Goal: Task Accomplishment & Management: Manage account settings

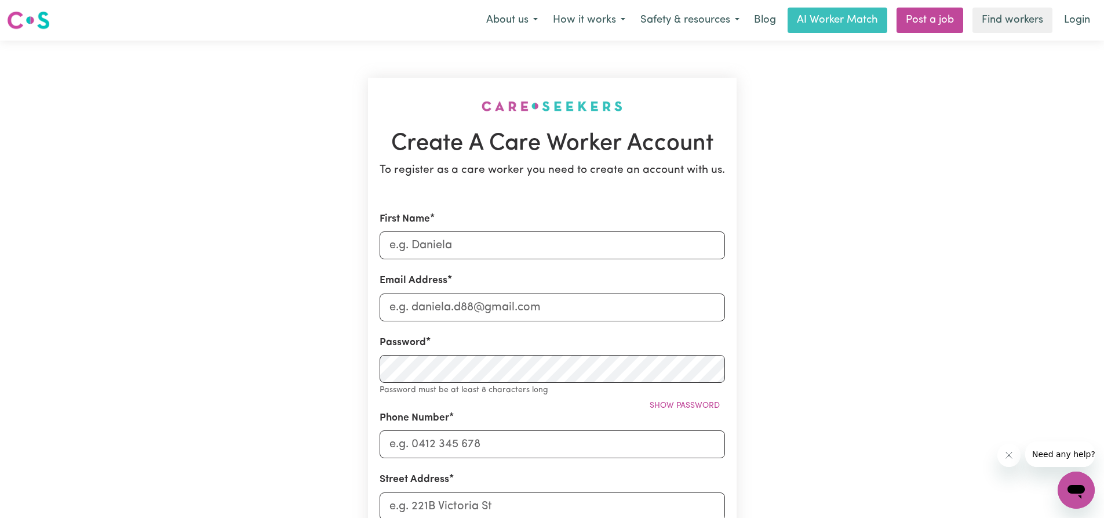
click at [644, 264] on form "First Name Email Address Password Password must be at least 8 characters long S…" at bounding box center [552, 519] width 345 height 615
click at [637, 250] on input "First Name" at bounding box center [552, 245] width 345 height 28
type input "Truc"
click at [573, 313] on input "Email Address" at bounding box center [552, 307] width 345 height 28
type input "V"
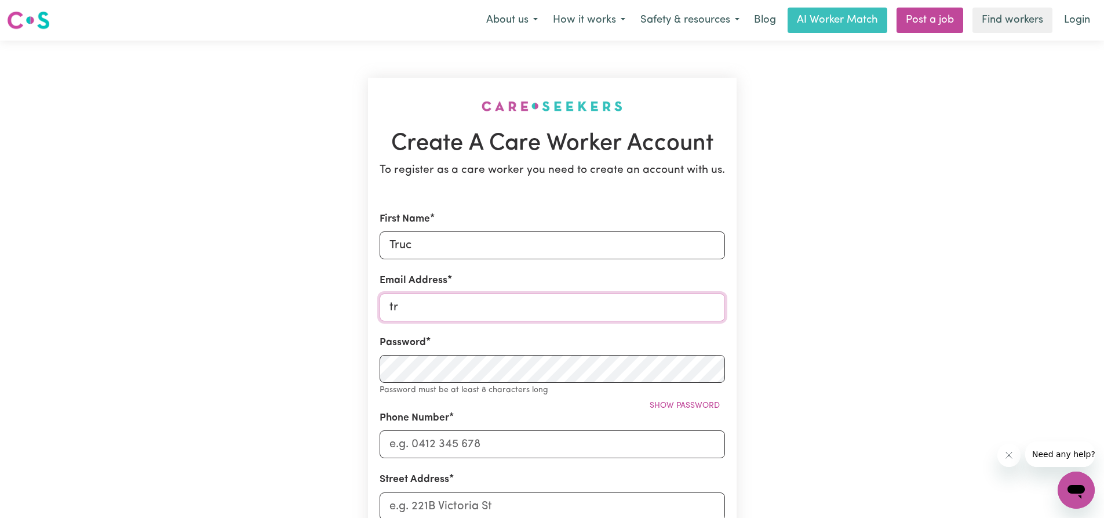
type input "t"
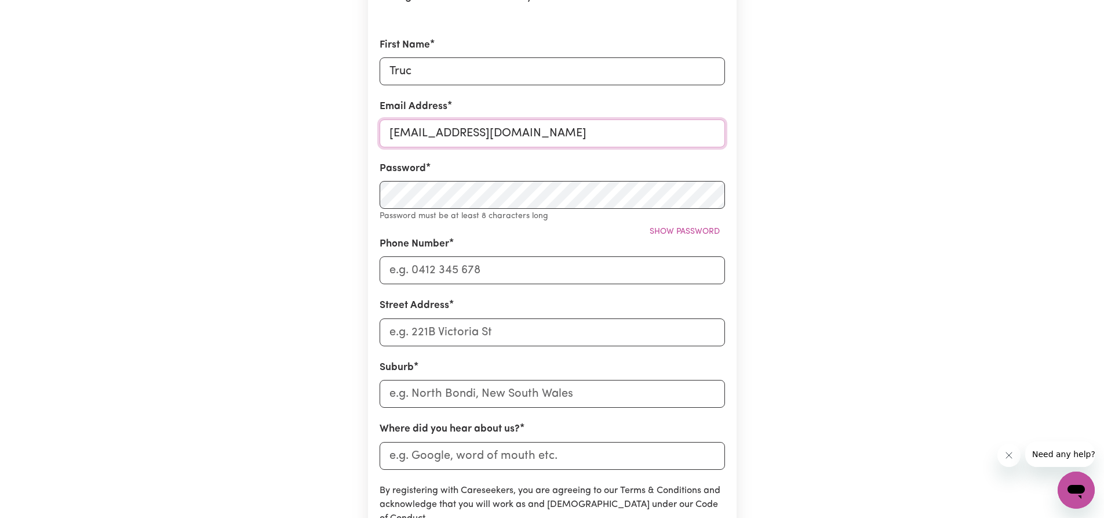
type input "trucvhong@gmail.com"
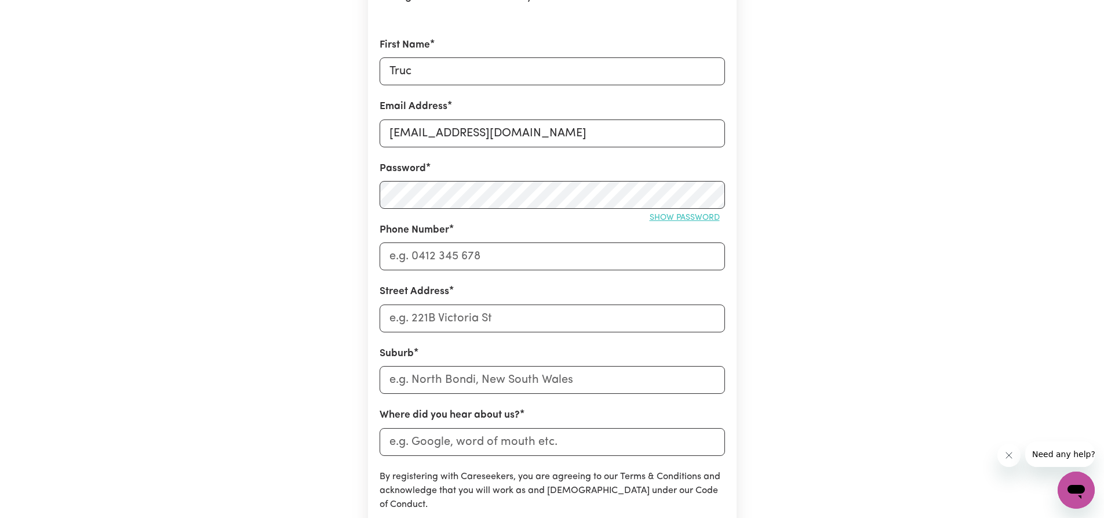
click at [654, 214] on span "Show password" at bounding box center [685, 217] width 70 height 9
click at [553, 262] on input "Phone Number" at bounding box center [552, 256] width 345 height 28
type input "0405009609"
click at [598, 326] on input "Street Address" at bounding box center [552, 318] width 345 height 28
type input "128 derby road"
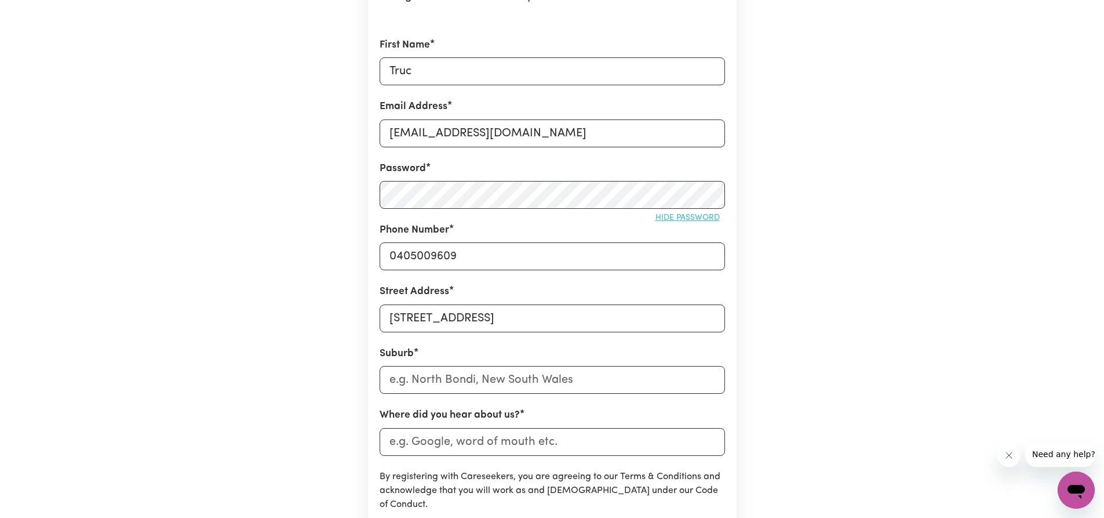
click at [563, 399] on form "First Name Truc Email Address trucvhong@gmail.com Password Hide password Phone …" at bounding box center [552, 338] width 345 height 601
click at [562, 381] on input "text" at bounding box center [552, 380] width 345 height 28
type input "Sunshine"
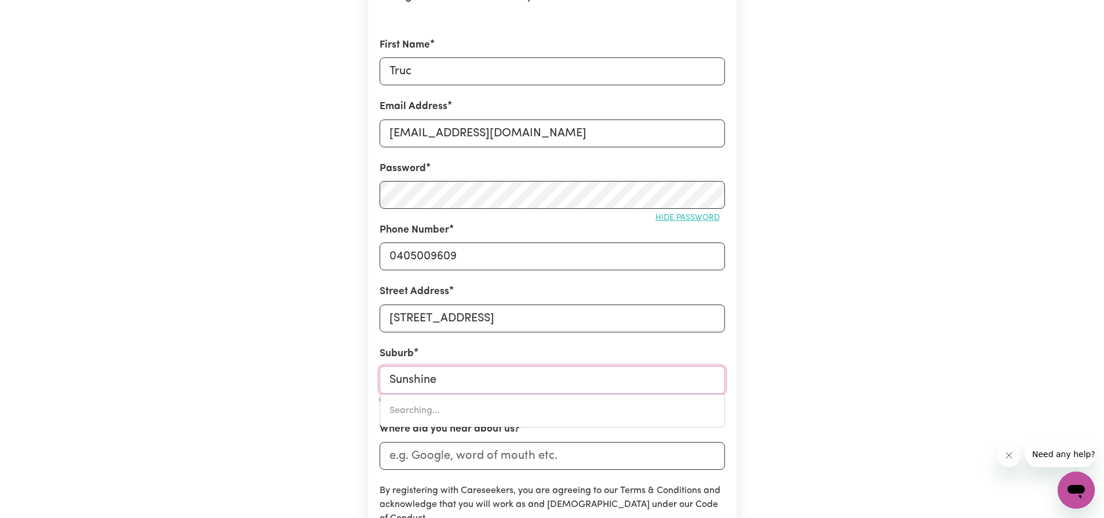
type input "Sunshine, New South Wales, 2264"
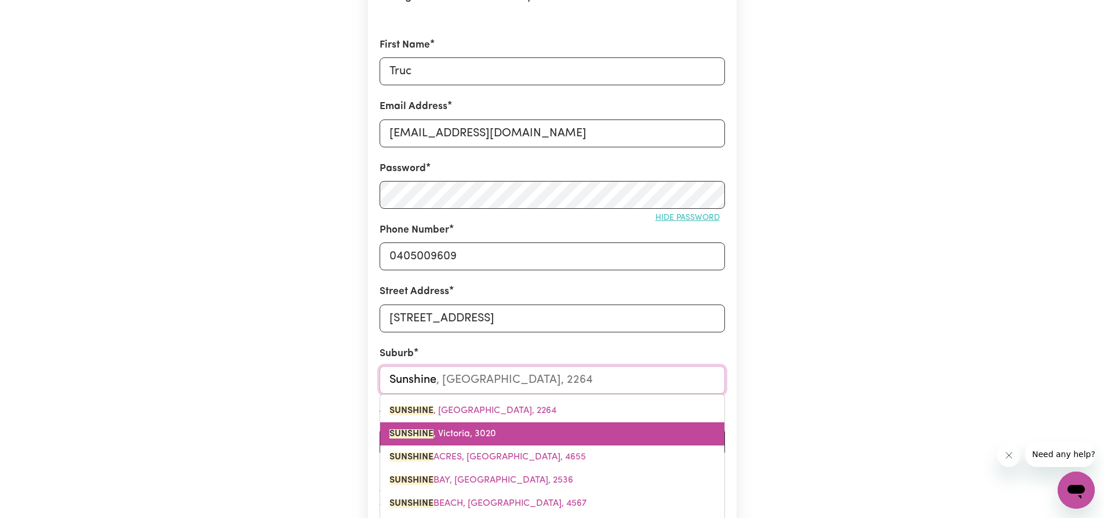
click at [505, 445] on link "SUNSHINE , Victoria, 3020" at bounding box center [552, 433] width 344 height 23
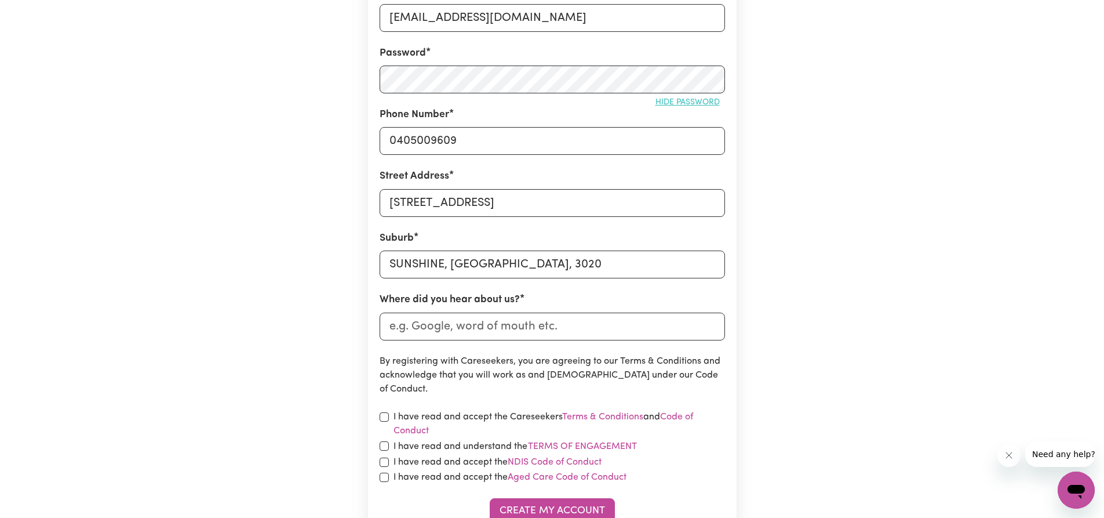
scroll to position [290, 0]
click at [541, 327] on input "Where did you hear about us?" at bounding box center [552, 326] width 345 height 28
type input "indeed"
click at [548, 362] on p "By registering with Careseekers, you are agreeing to our Terms & Conditions and…" at bounding box center [552, 375] width 345 height 42
click at [384, 414] on input "checkbox" at bounding box center [384, 415] width 9 height 9
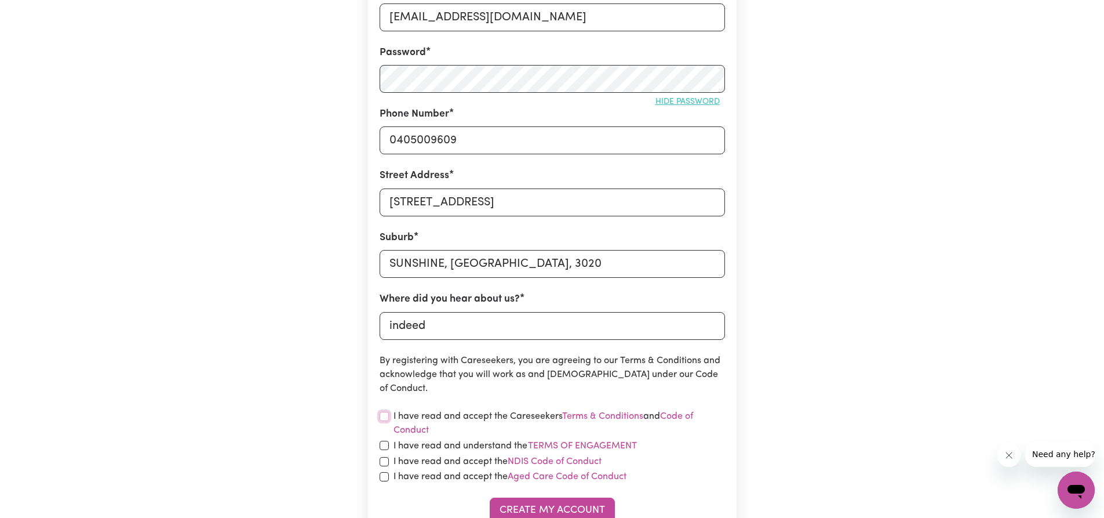
checkbox input "true"
click at [387, 443] on input "checkbox" at bounding box center [384, 444] width 9 height 9
checkbox input "true"
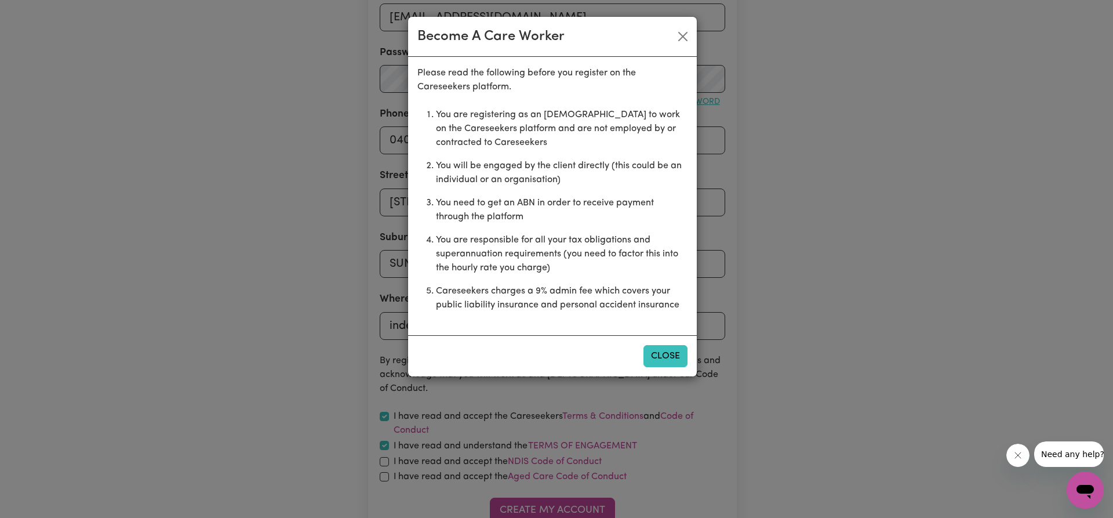
click at [668, 363] on button "Close" at bounding box center [665, 356] width 44 height 22
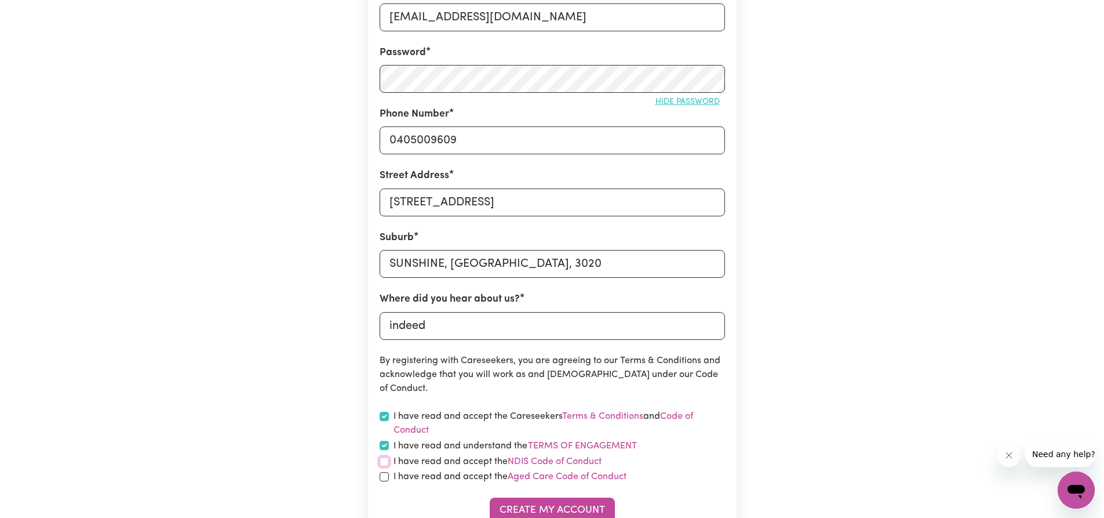
click at [380, 464] on input "checkbox" at bounding box center [384, 461] width 9 height 9
checkbox input "true"
click at [384, 482] on div "I have read and accept the Aged Care Code of Conduct" at bounding box center [552, 476] width 345 height 14
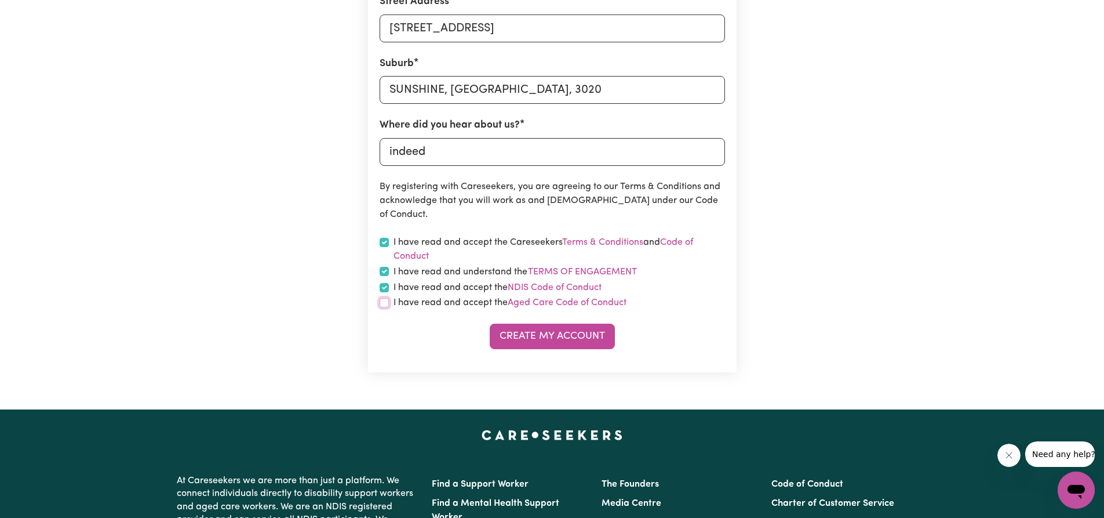
click at [380, 303] on input "checkbox" at bounding box center [384, 302] width 9 height 9
checkbox input "true"
drag, startPoint x: 439, startPoint y: 319, endPoint x: 478, endPoint y: 332, distance: 40.3
click at [440, 320] on form "First Name Truc Email Address trucvhong@gmail.com Password Hide password Phone …" at bounding box center [552, 48] width 345 height 601
click at [511, 334] on button "Create My Account" at bounding box center [552, 335] width 125 height 25
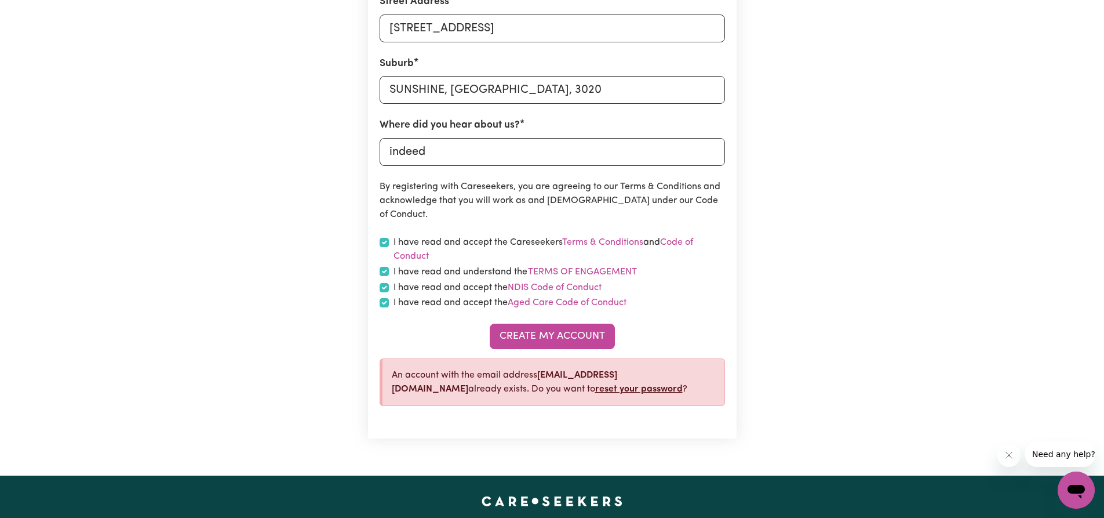
click at [595, 389] on link "reset your password" at bounding box center [639, 388] width 88 height 9
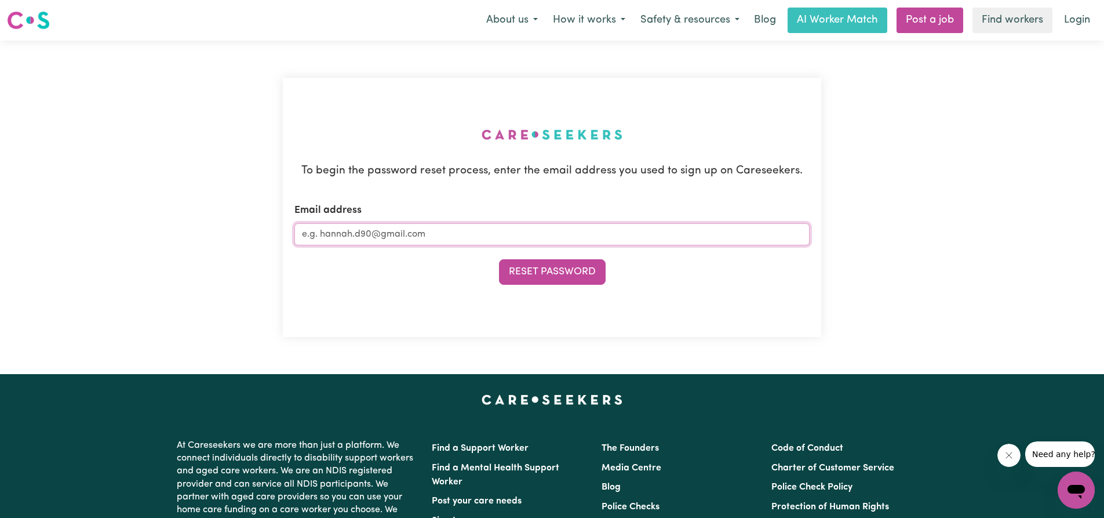
click at [475, 223] on input "Email address" at bounding box center [551, 234] width 515 height 22
type input "trucvhong@gmail.com"
click at [499, 259] on button "Reset Password" at bounding box center [552, 271] width 107 height 25
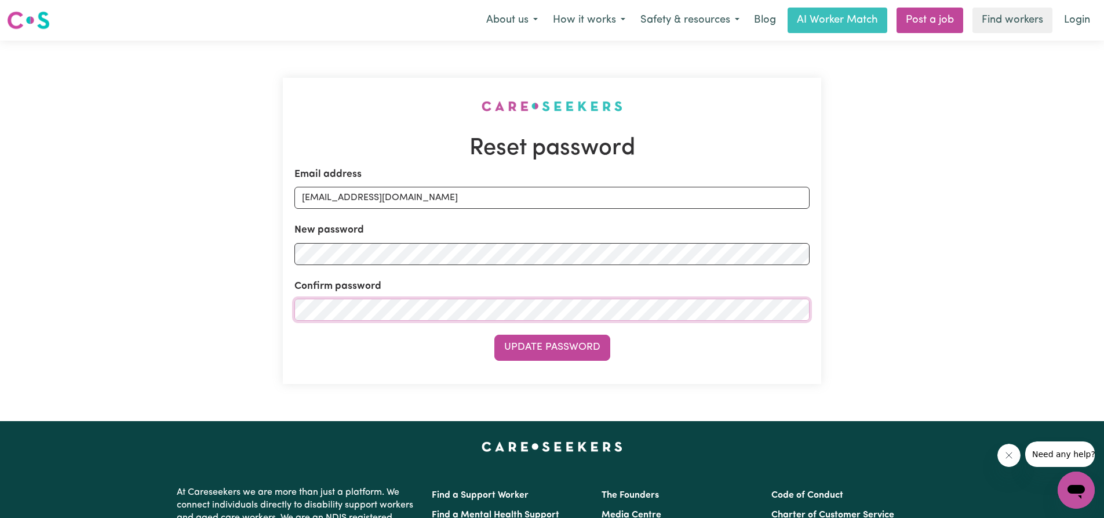
click at [494, 334] on button "Update Password" at bounding box center [552, 346] width 116 height 25
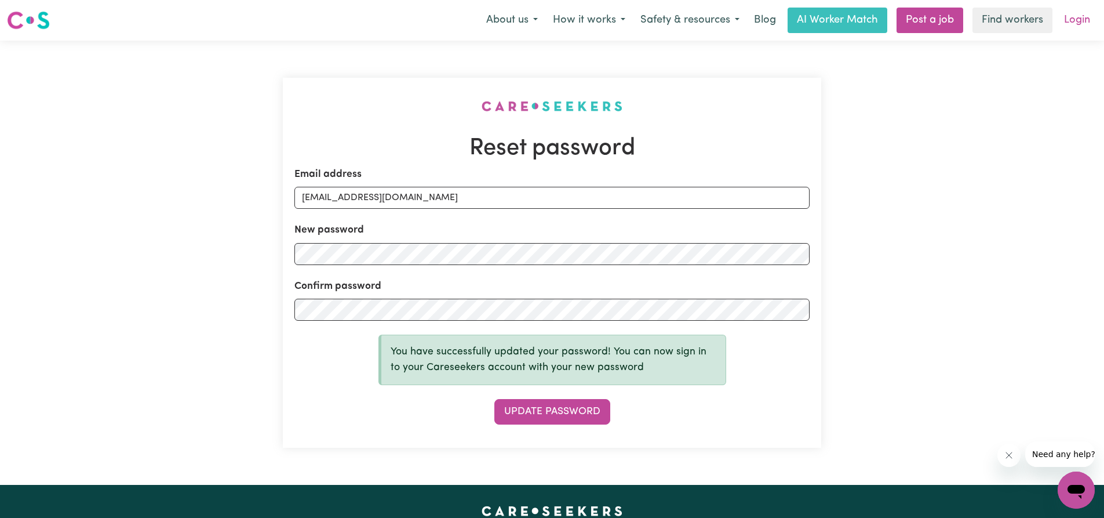
click at [1085, 17] on link "Login" at bounding box center [1077, 20] width 40 height 25
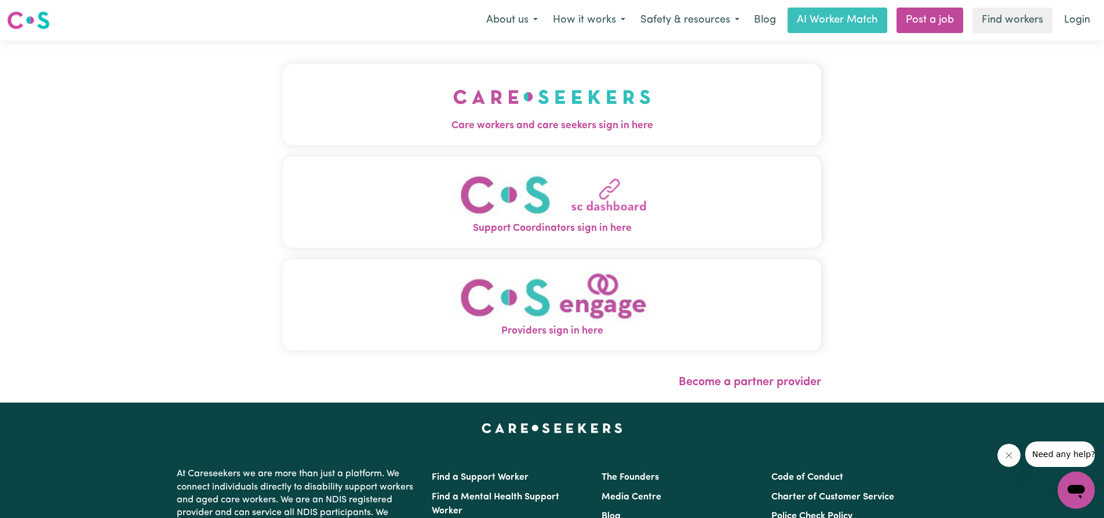
click at [664, 94] on button "Care workers and care seekers sign in here" at bounding box center [552, 104] width 538 height 81
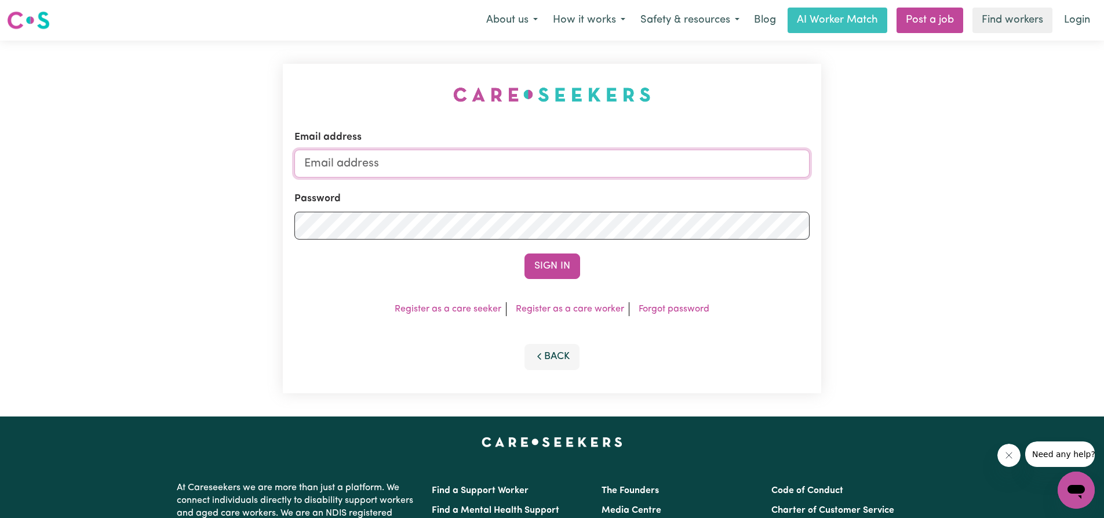
click at [408, 158] on input "Email address" at bounding box center [551, 164] width 515 height 28
type input "trucvhong@Gmail.com"
click at [524, 253] on button "Sign In" at bounding box center [552, 265] width 56 height 25
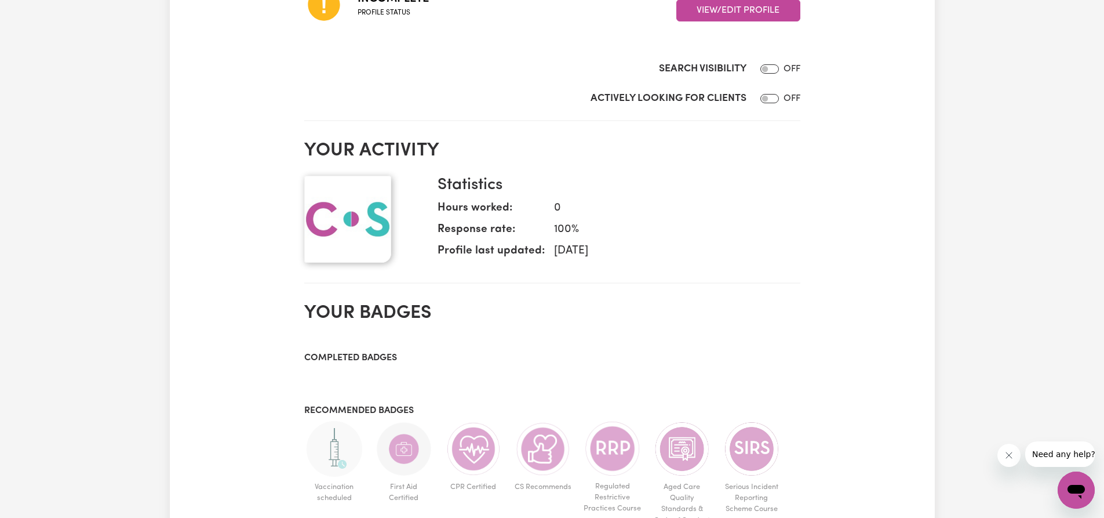
scroll to position [522, 0]
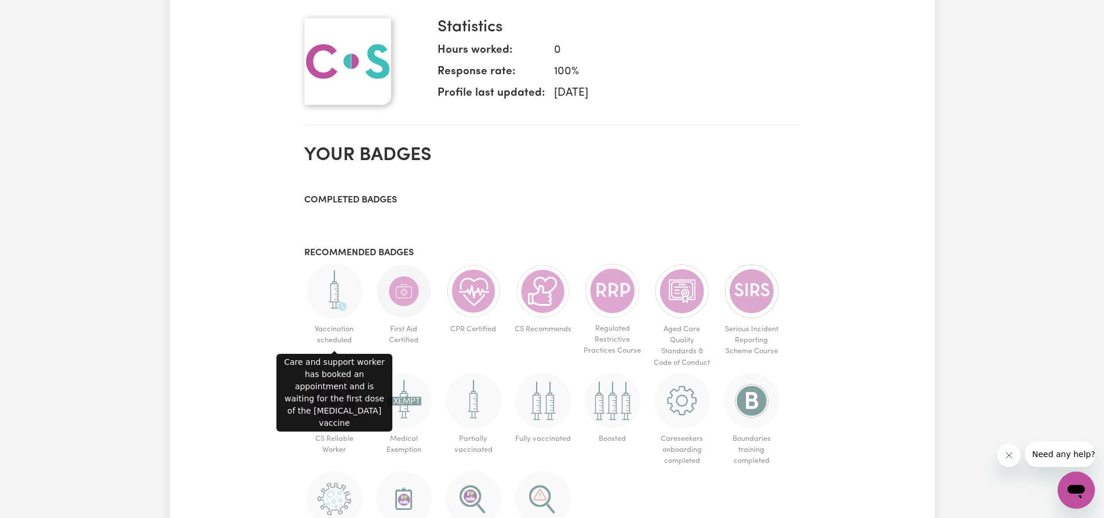
click at [352, 297] on img at bounding box center [335, 291] width 56 height 56
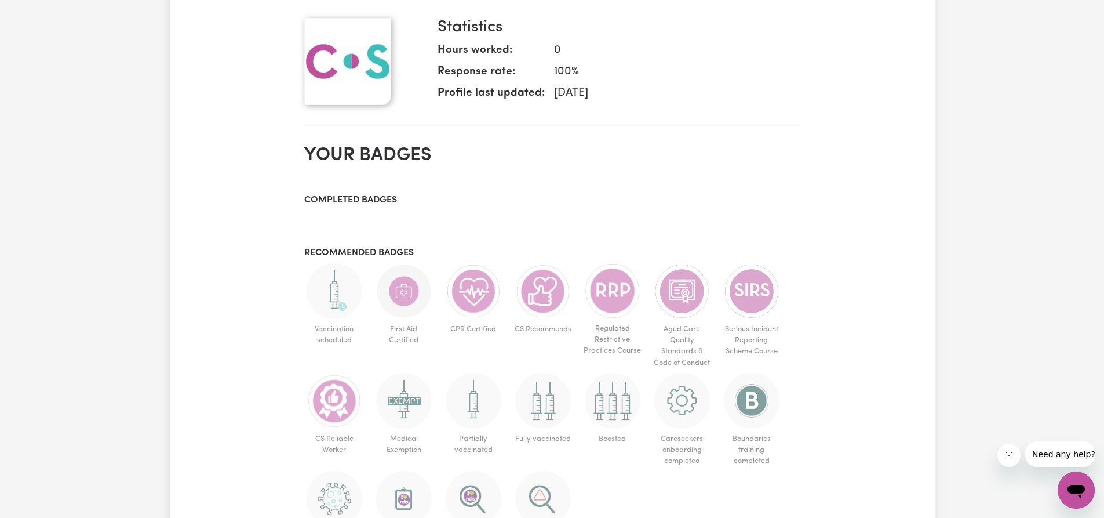
click at [346, 301] on img at bounding box center [335, 291] width 56 height 56
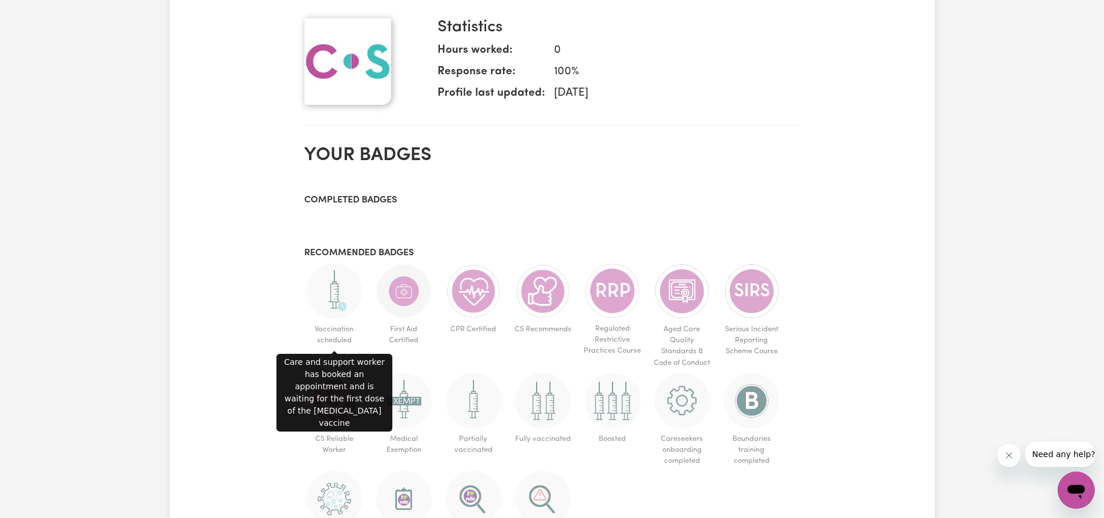
click at [475, 184] on section "Your badges Completed badges Recommended badges Vaccination scheduled First Aid…" at bounding box center [552, 362] width 496 height 454
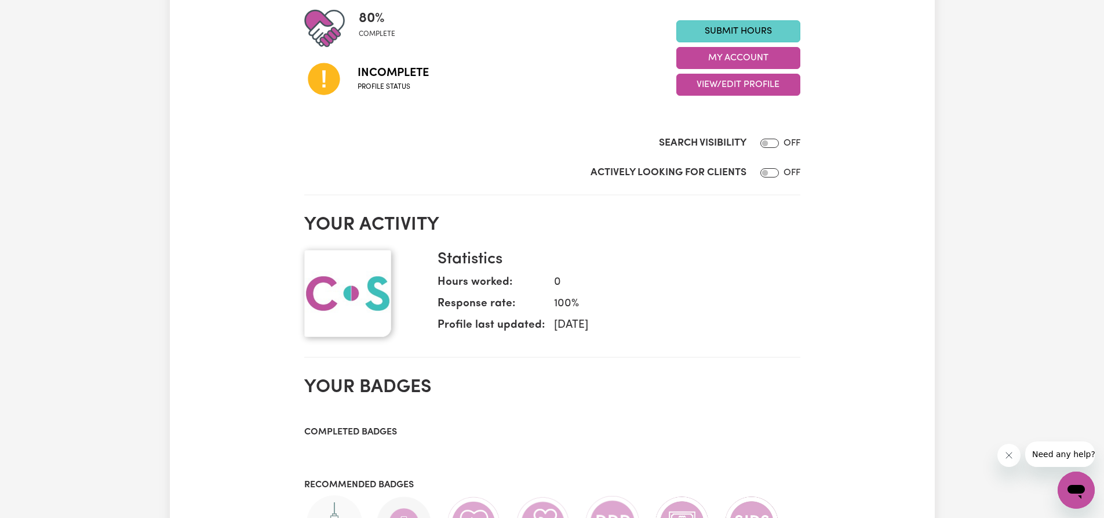
scroll to position [0, 0]
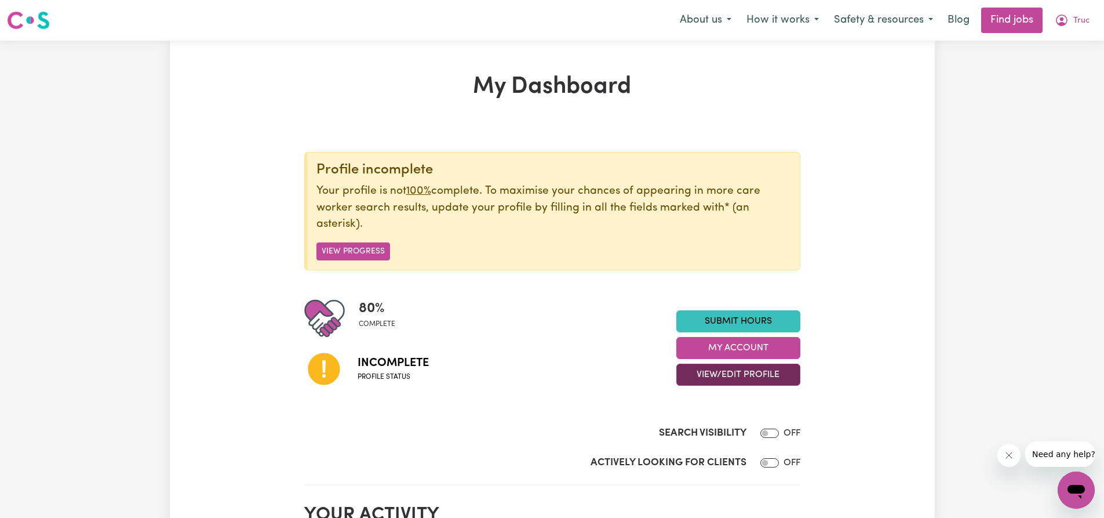
click at [766, 373] on button "View/Edit Profile" at bounding box center [738, 374] width 124 height 22
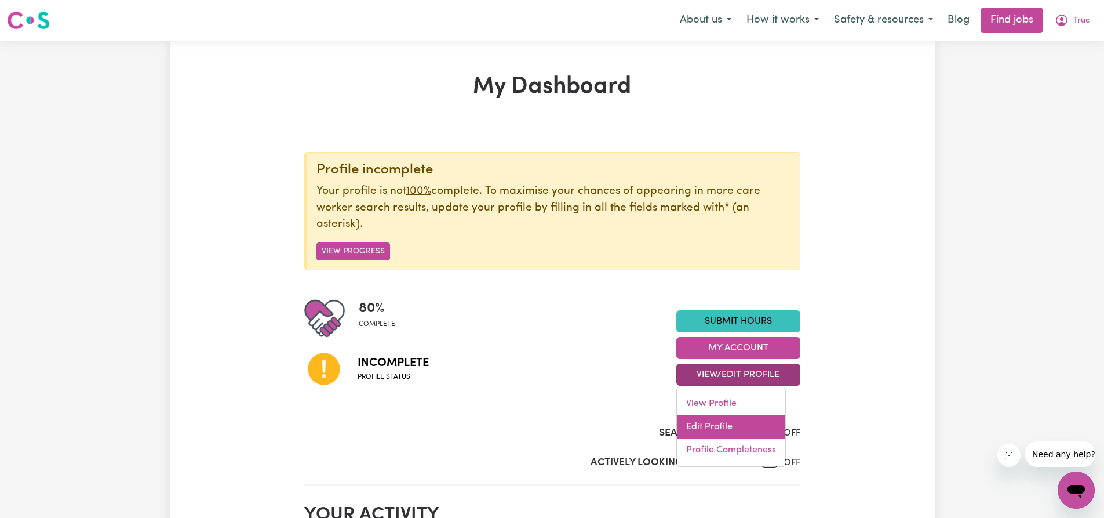
click at [731, 430] on link "Edit Profile" at bounding box center [731, 426] width 108 height 23
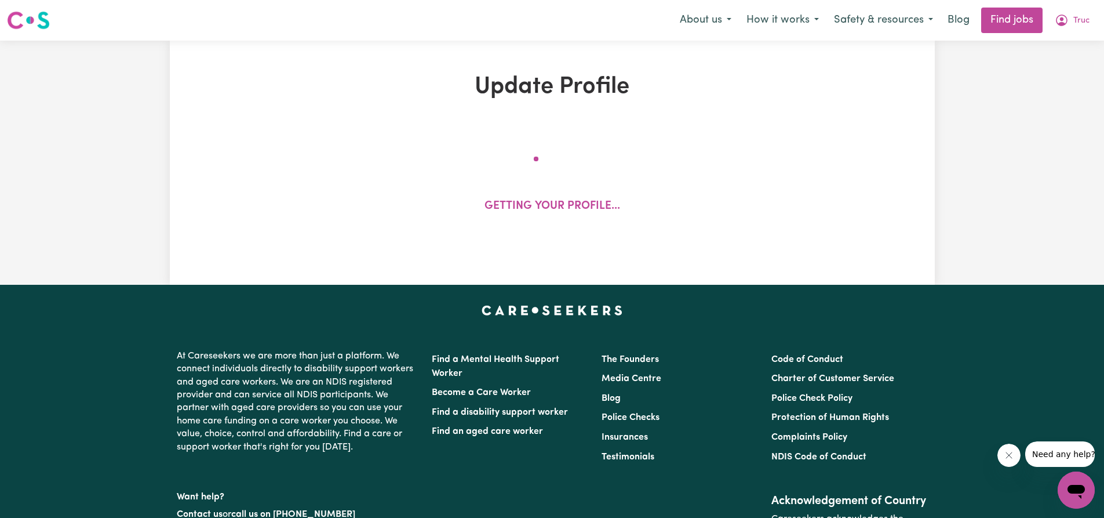
select select "female"
select select "Australian Citizen"
select select "Studying a healthcare related degree or qualification"
select select "27"
select select "30"
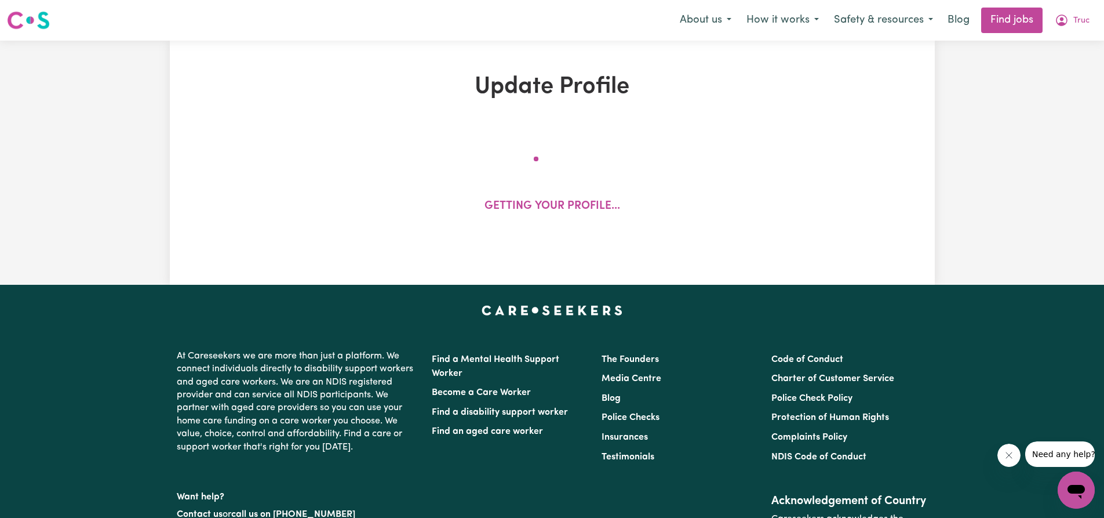
select select "30"
select select "35"
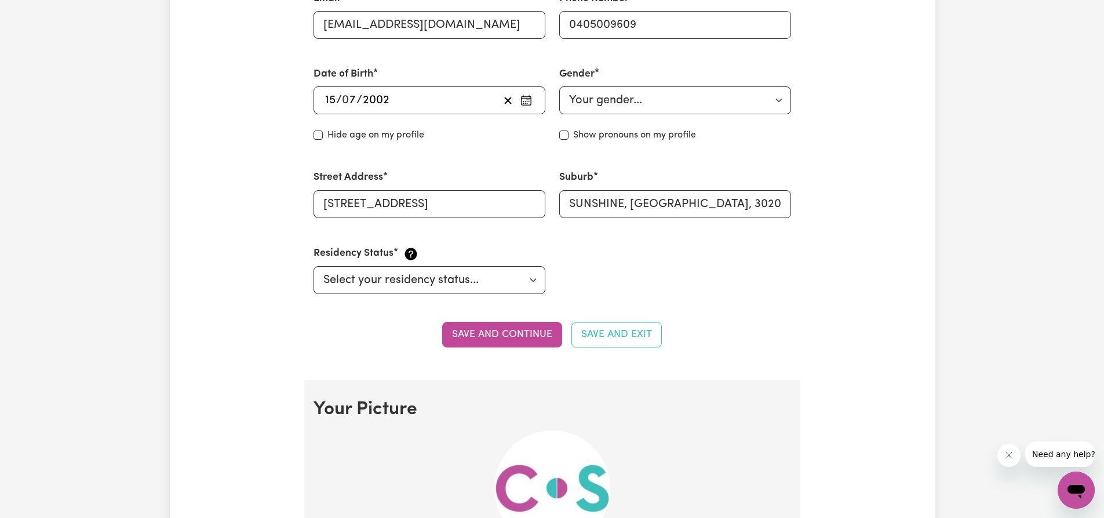
scroll to position [580, 0]
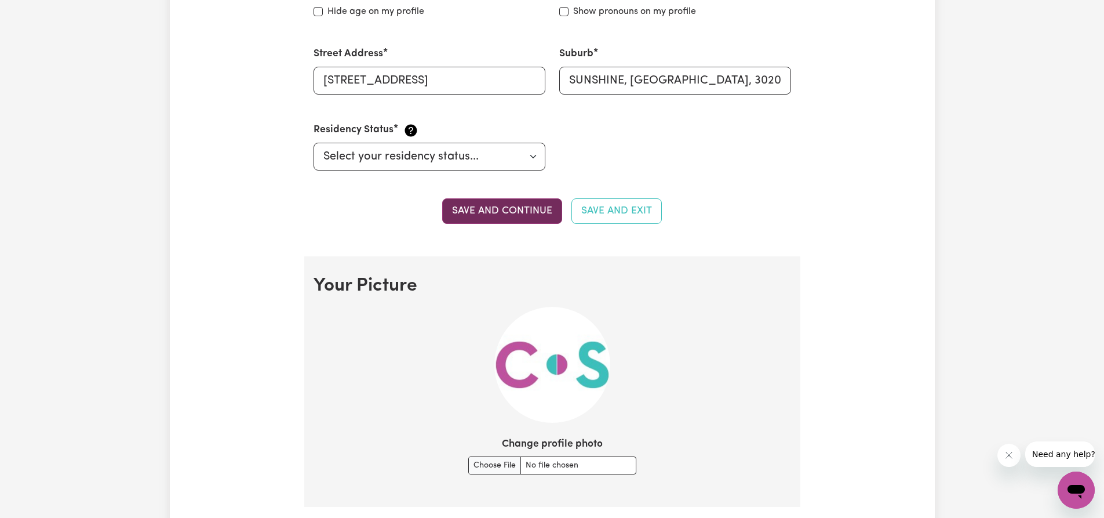
click at [542, 217] on button "Save and continue" at bounding box center [502, 210] width 120 height 25
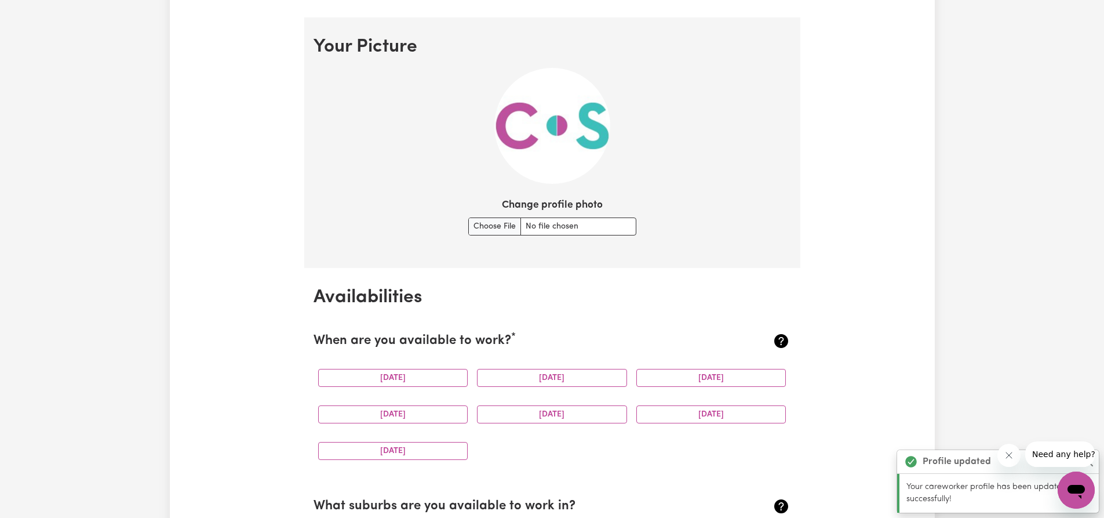
scroll to position [836, 0]
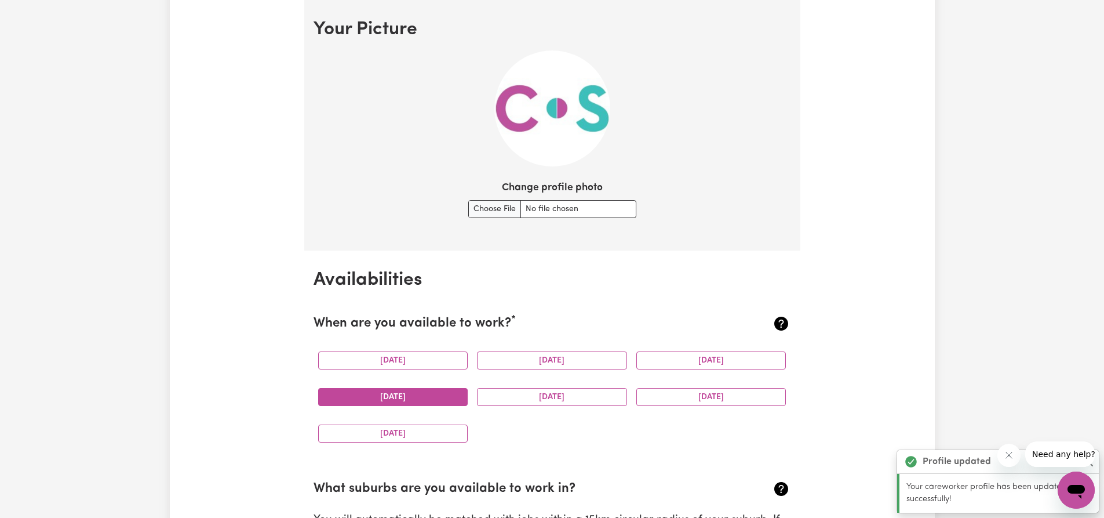
click at [396, 398] on button "Thursday" at bounding box center [393, 397] width 150 height 18
drag, startPoint x: 526, startPoint y: 393, endPoint x: 534, endPoint y: 392, distance: 8.1
click at [527, 393] on button "Friday" at bounding box center [552, 397] width 150 height 18
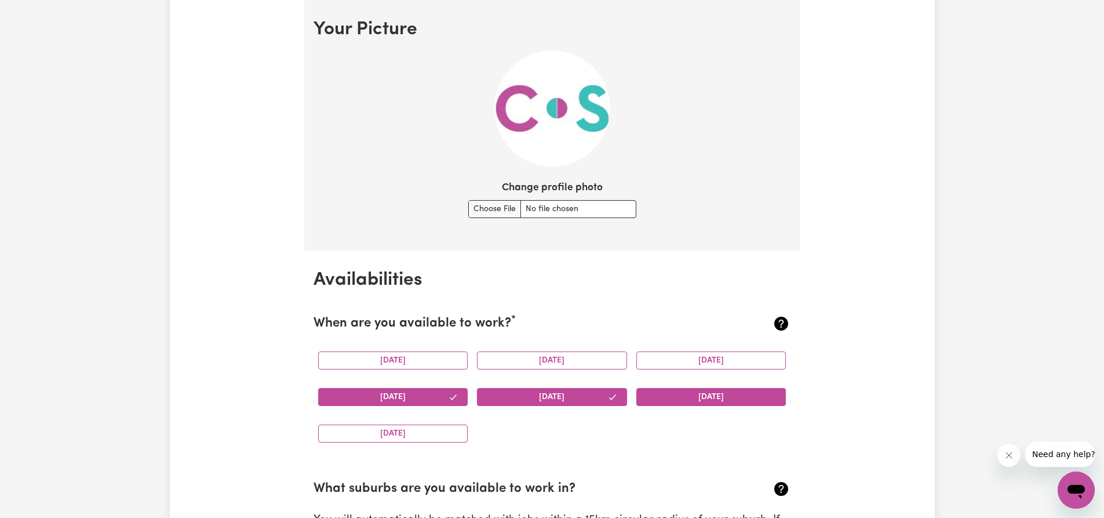
click at [748, 400] on button "Saturday" at bounding box center [711, 397] width 150 height 18
click at [382, 442] on button "Sunday" at bounding box center [393, 433] width 150 height 18
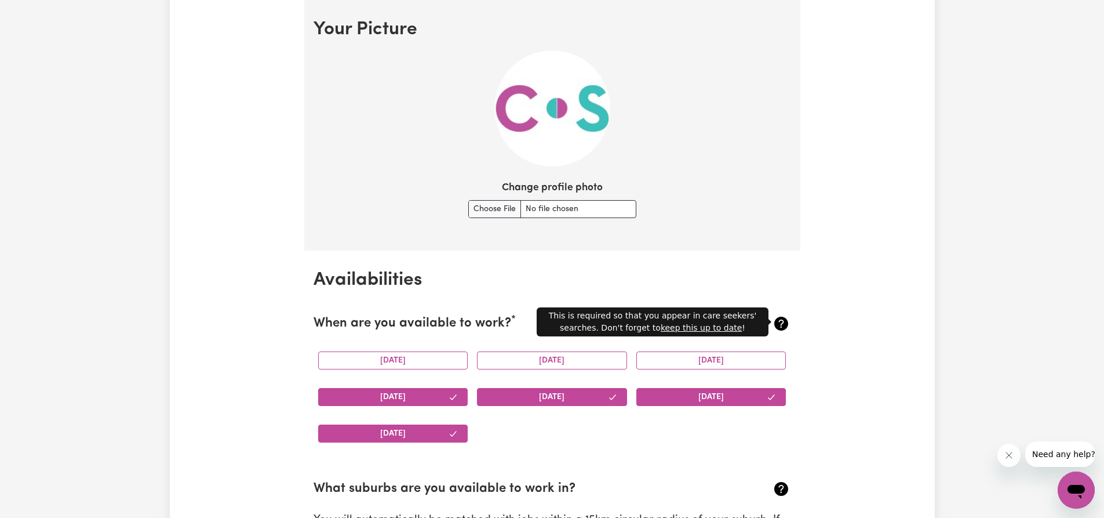
click at [784, 325] on icon at bounding box center [781, 323] width 14 height 14
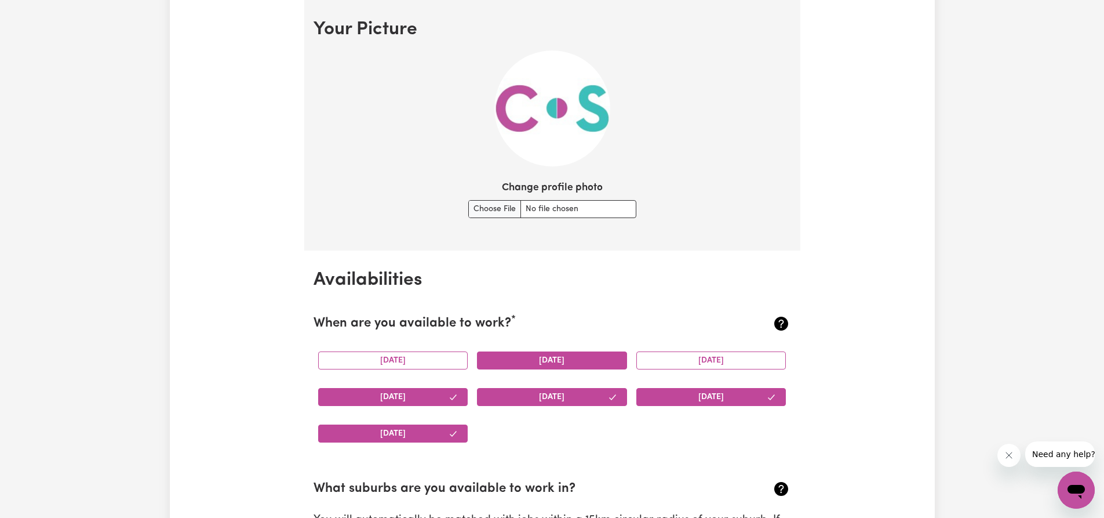
click at [569, 359] on button "Tuesday" at bounding box center [552, 360] width 150 height 18
click at [649, 359] on button "Wednesday" at bounding box center [711, 360] width 150 height 18
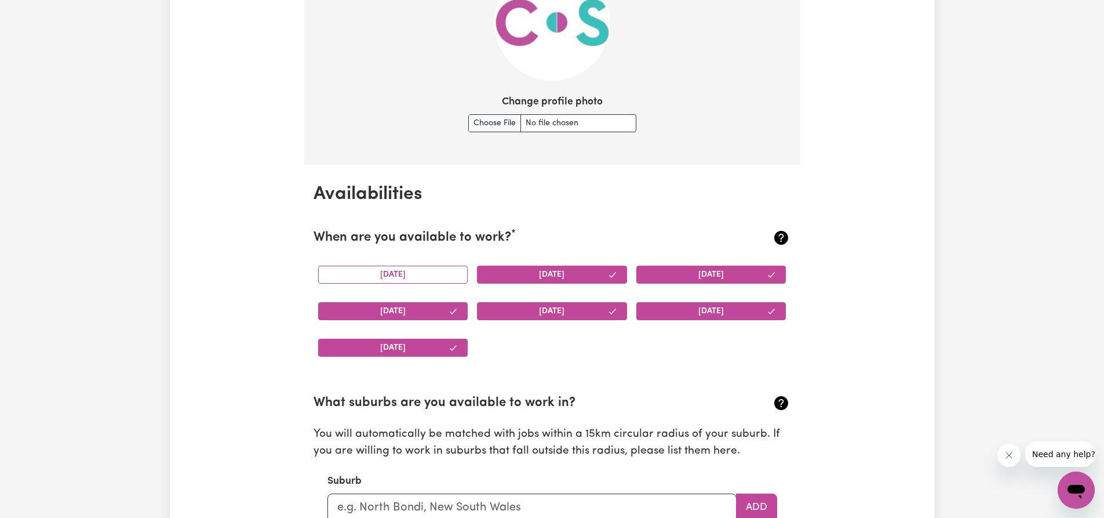
scroll to position [1068, 0]
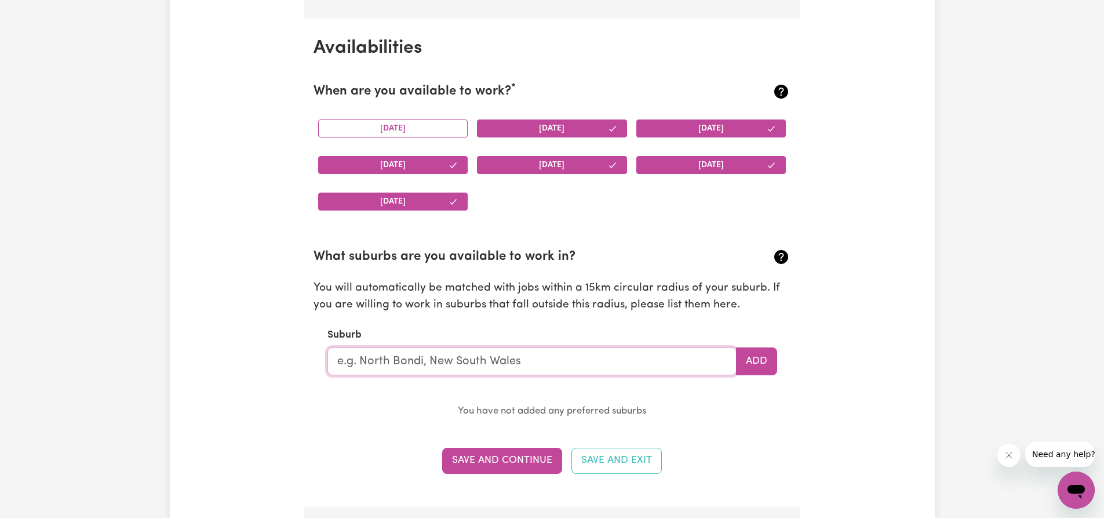
click at [671, 358] on input "text" at bounding box center [531, 361] width 409 height 28
type input "Sunshine"
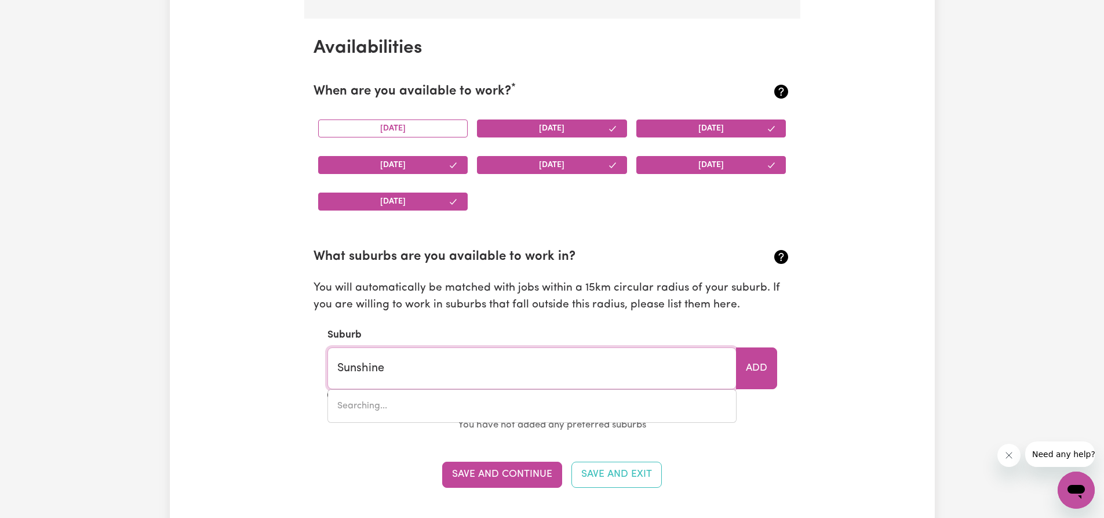
type input "Sunshine, New South Wales, 2264"
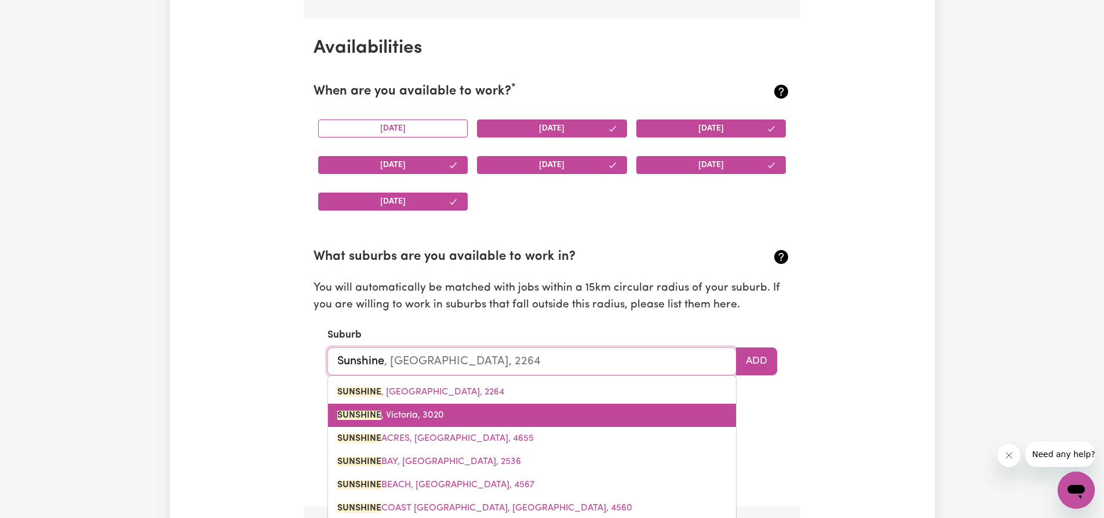
click at [512, 420] on link "SUNSHINE , Victoria, 3020" at bounding box center [532, 414] width 408 height 23
type input "SUNSHINE, Victoria, 3020"
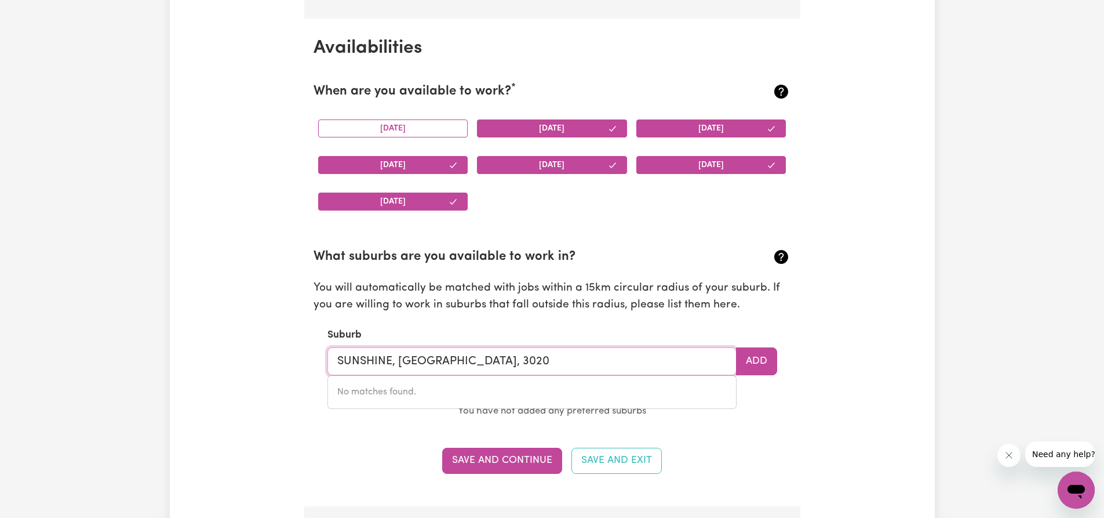
type input "SUNSHINE, Victoria, 3020"
click at [618, 309] on p "You will automatically be matched with jobs within a 15km circular radius of yo…" at bounding box center [553, 297] width 478 height 34
click at [752, 351] on button "Add" at bounding box center [756, 361] width 41 height 28
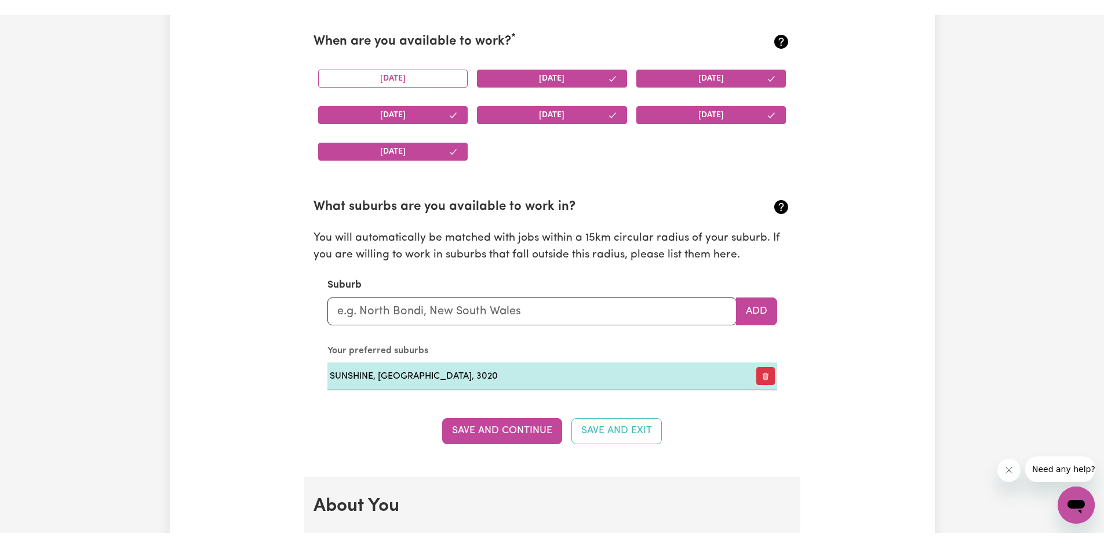
scroll to position [1183, 0]
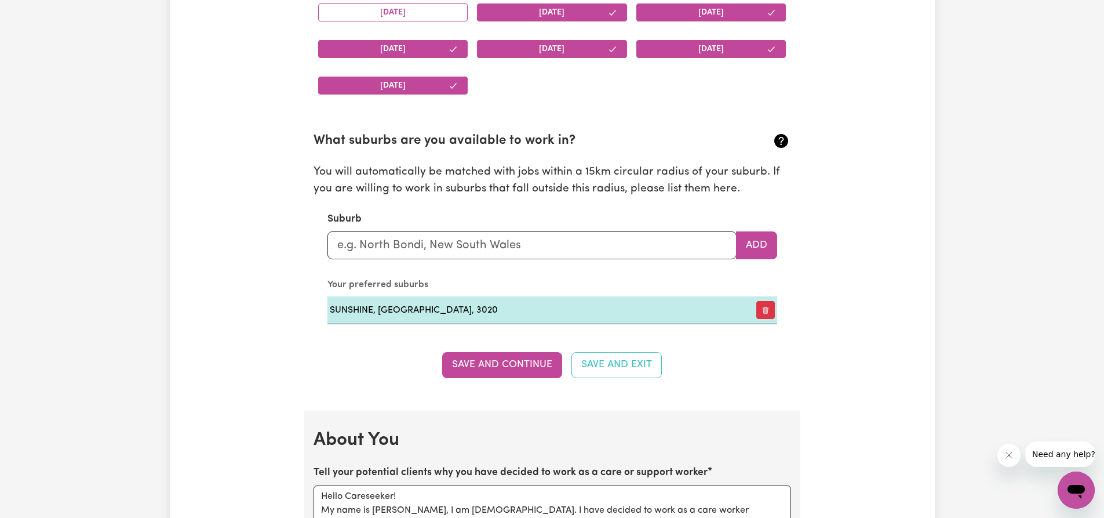
click at [454, 228] on div "Suburb Add" at bounding box center [552, 236] width 450 height 48
click at [458, 234] on input "text" at bounding box center [531, 245] width 409 height 28
type input "S"
type input "Foo"
type input "FooTSCRAY, Victoria, 3011"
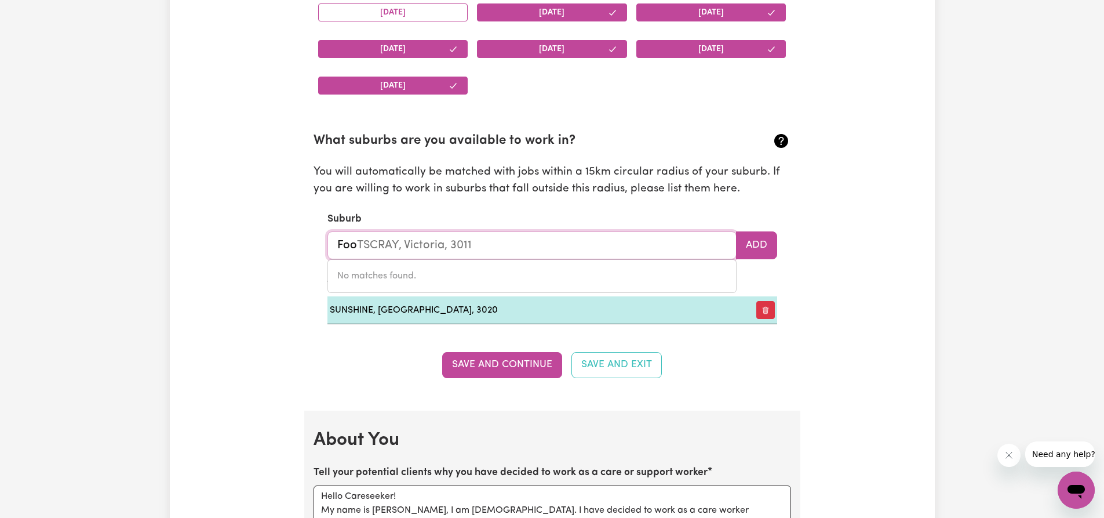
type input "Foot"
type input "FootSCRAY, Victoria, 3011"
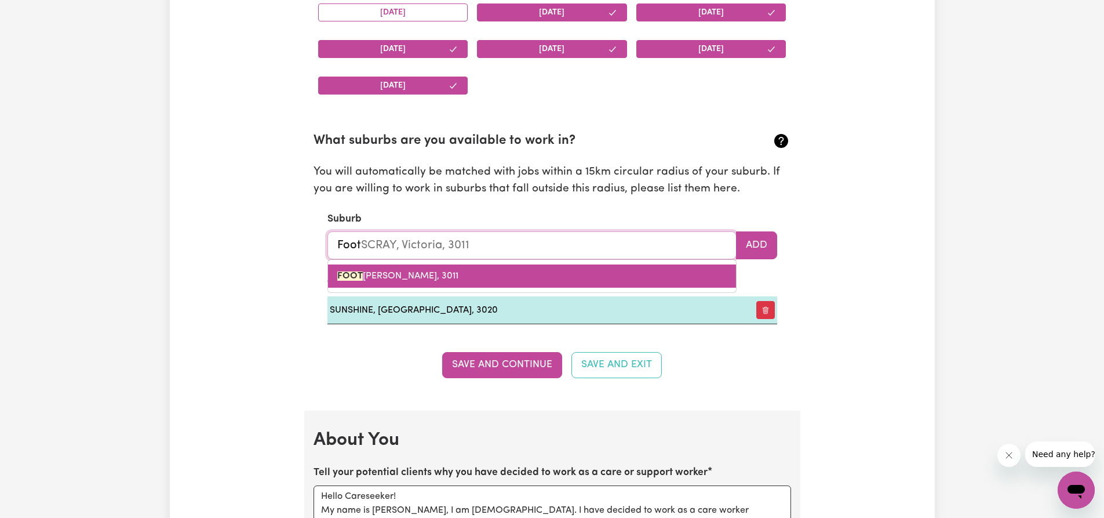
click at [456, 275] on link "FOOT SCRAY, Victoria, 3011" at bounding box center [532, 275] width 408 height 23
type input "FOOTSCRAY, Victoria, 3011"
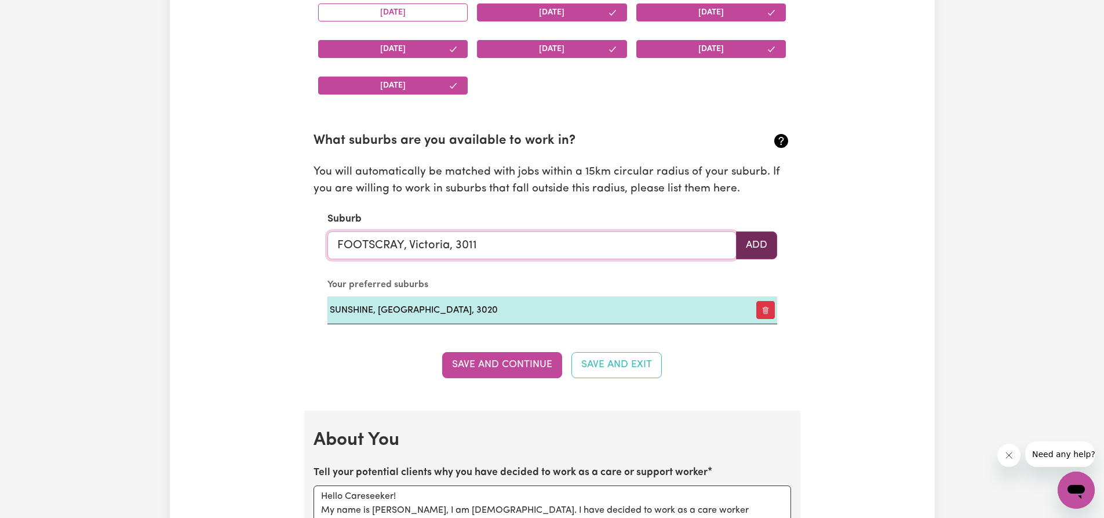
type input "FOOTSCRAY, Victoria, 3011"
click at [752, 237] on button "Add" at bounding box center [756, 245] width 41 height 28
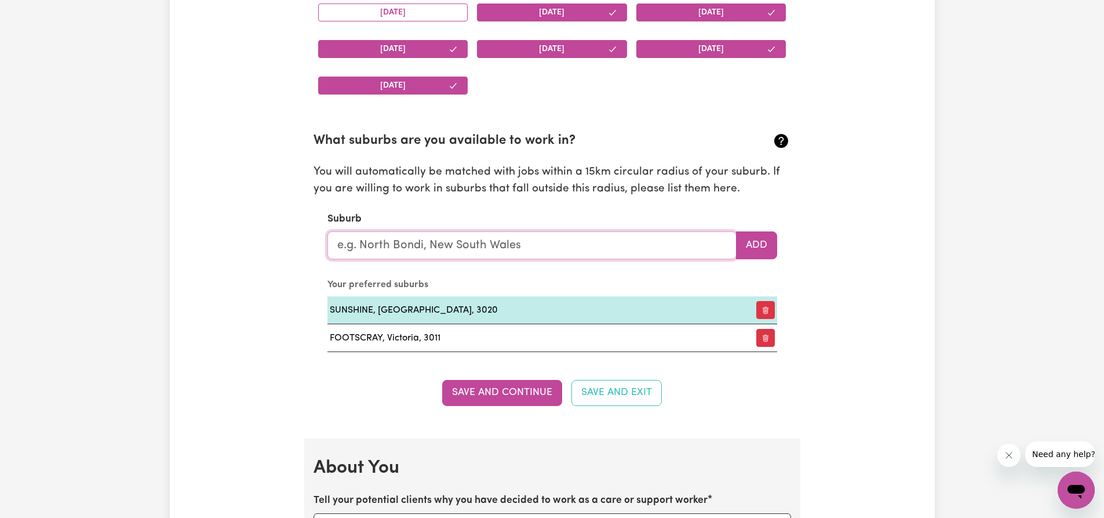
click at [508, 252] on input "text" at bounding box center [531, 245] width 409 height 28
type input "D"
type input "SUNSHINE"
type input "SUNSHINE, New South Wales, 2264"
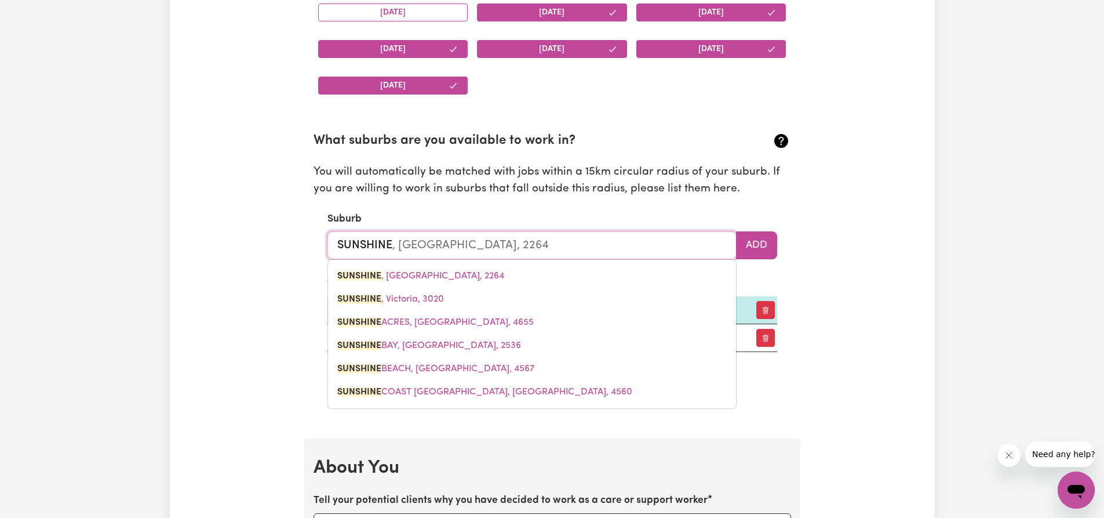
type input "SUNSHINE"
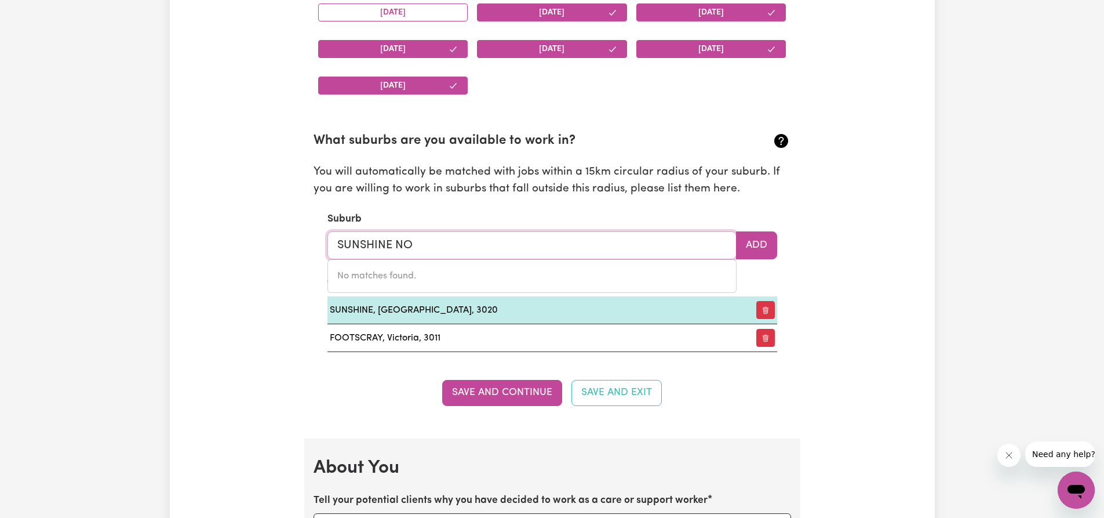
type input "SUNSHINE NOR"
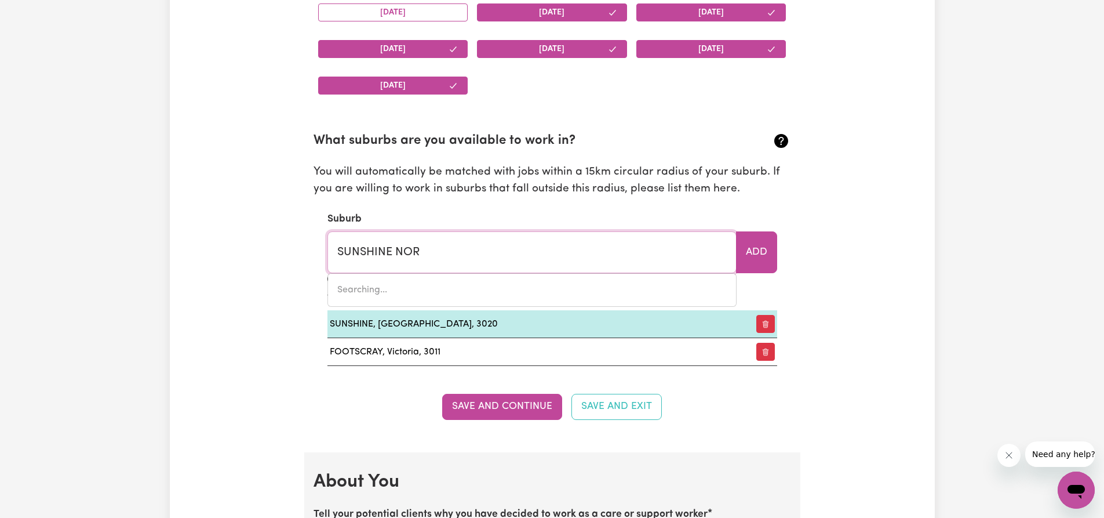
type input "SUNSHINE NORTH, Victoria, 3020"
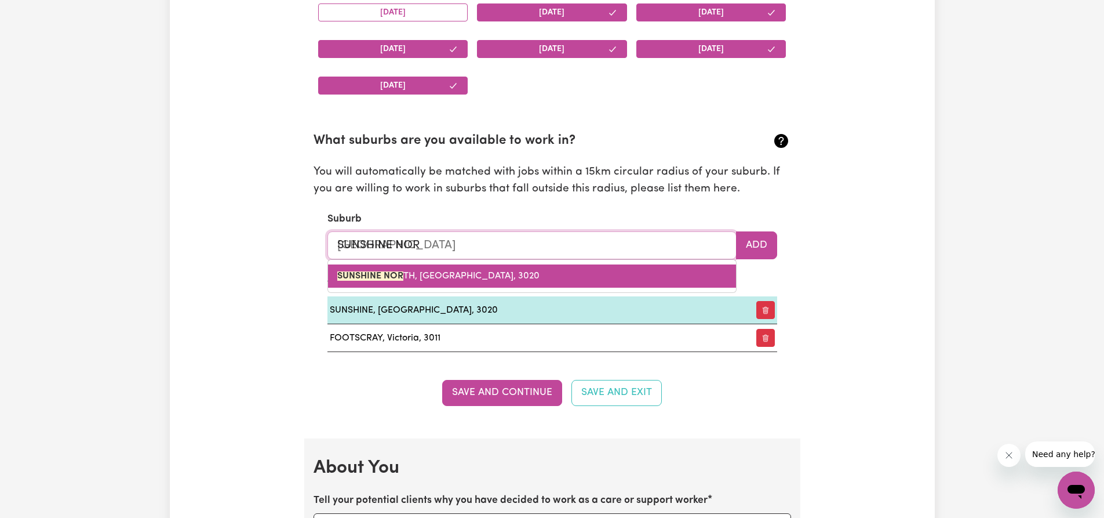
click at [484, 277] on link "SUNSHINE NOR TH, Victoria, 3020" at bounding box center [532, 275] width 408 height 23
type input "SUNSHINE NORTH, Victoria, 3020"
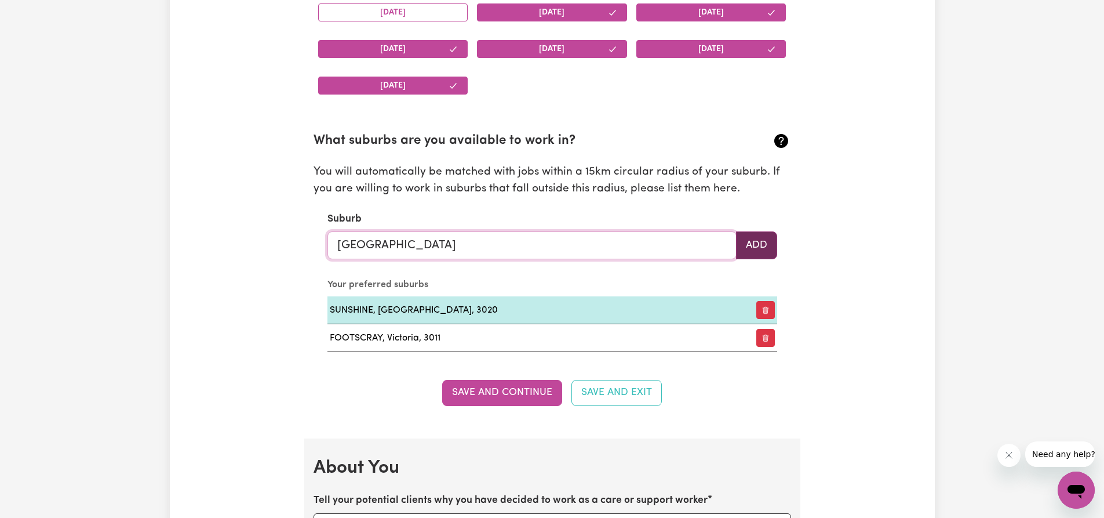
type input "SUNSHINE NORTH, Victoria, 3020"
click at [771, 239] on button "Add" at bounding box center [756, 245] width 41 height 28
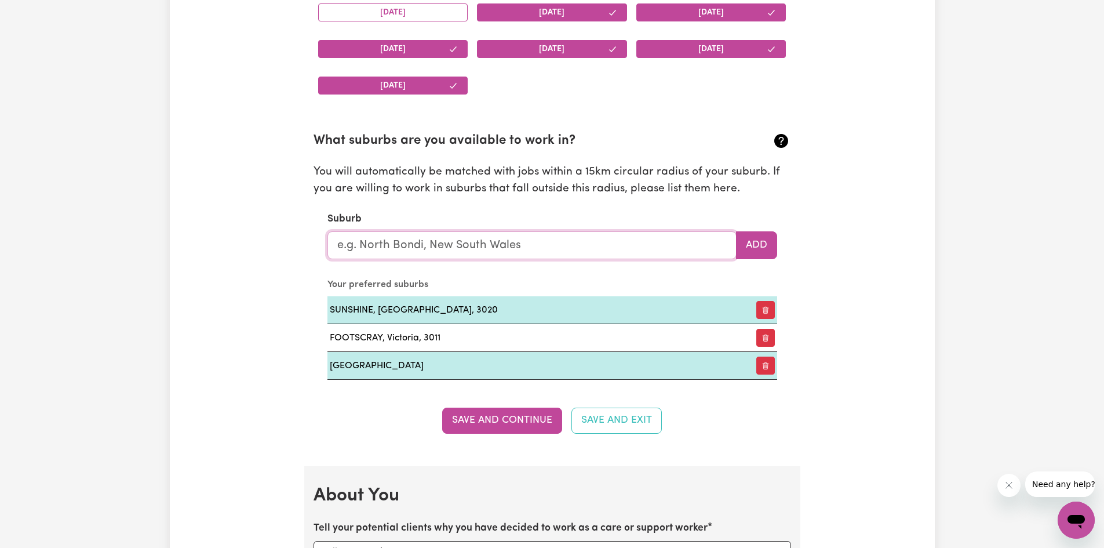
click at [439, 253] on input "text" at bounding box center [531, 245] width 409 height 28
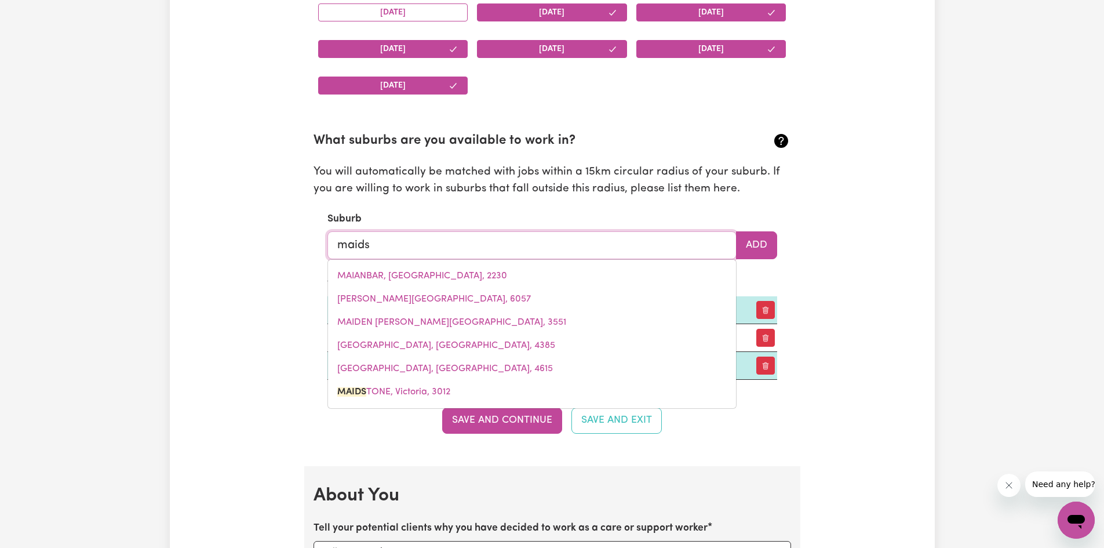
type input "maidst"
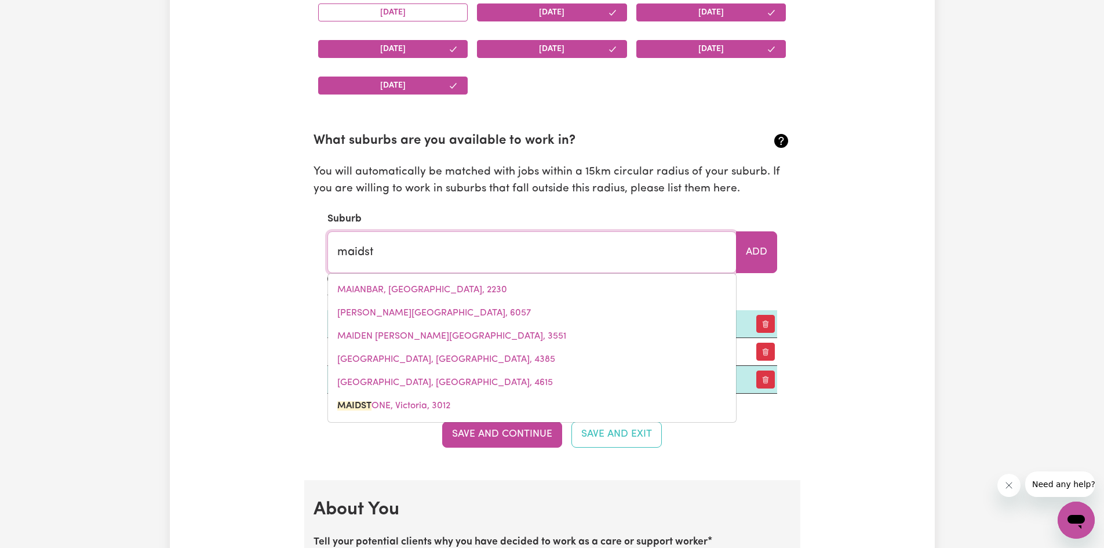
type input "maidstONE, Victoria, 3012"
type input "maidsto"
type input "maidstoNE, Victoria, 3012"
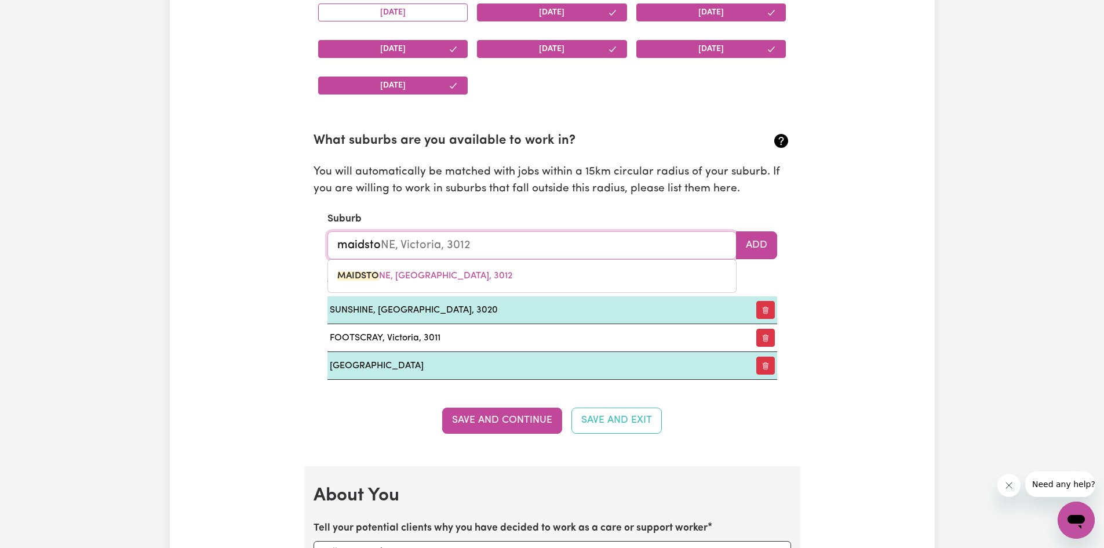
type input "maidston"
type input "maidstonE, Victoria, 3012"
type input "maidstone"
type input "maidstone, Victoria, 3012"
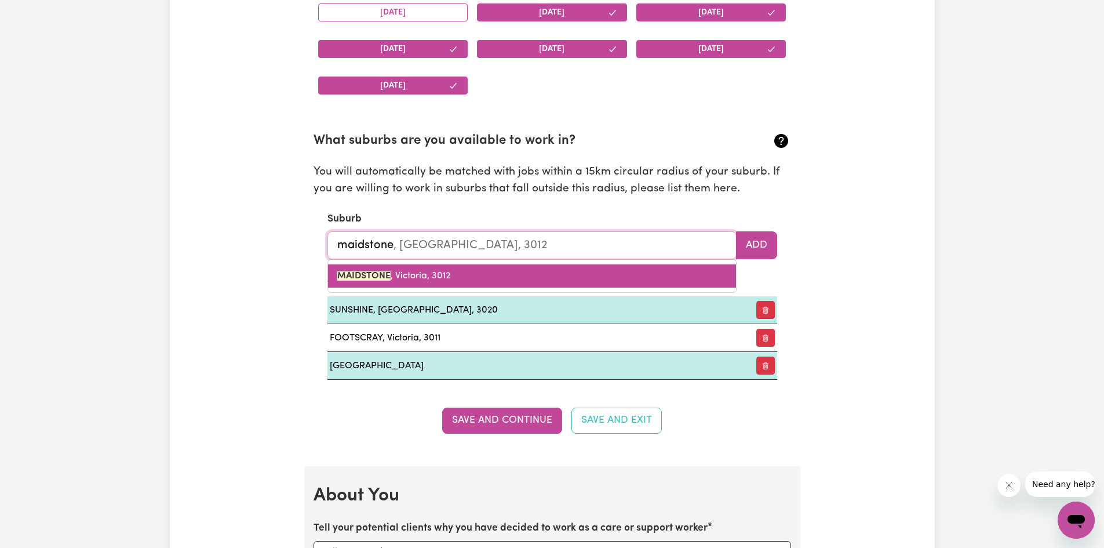
click at [433, 275] on span "MAIDSTONE , Victoria, 3012" at bounding box center [393, 275] width 113 height 9
type input "MAIDSTONE, Victoria, 3012"
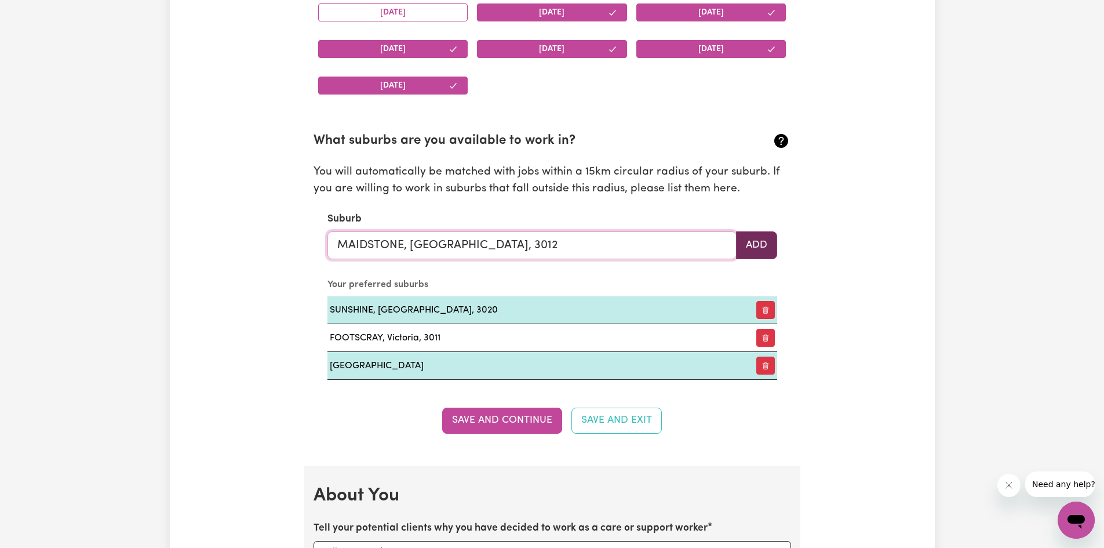
type input "MAIDSTONE, Victoria, 3012"
click at [753, 239] on button "Add" at bounding box center [756, 245] width 41 height 28
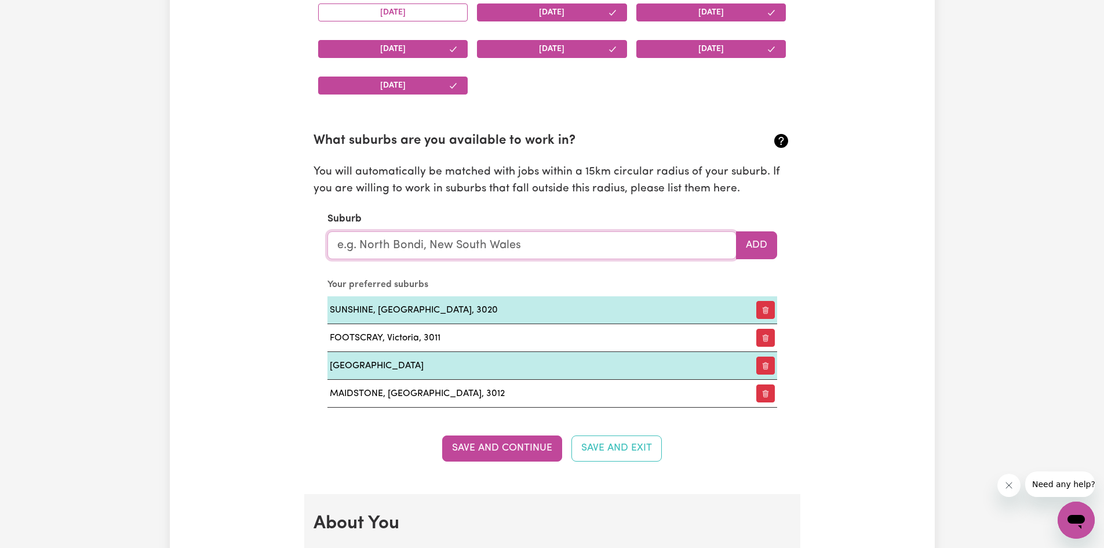
click at [428, 257] on input "text" at bounding box center [531, 245] width 409 height 28
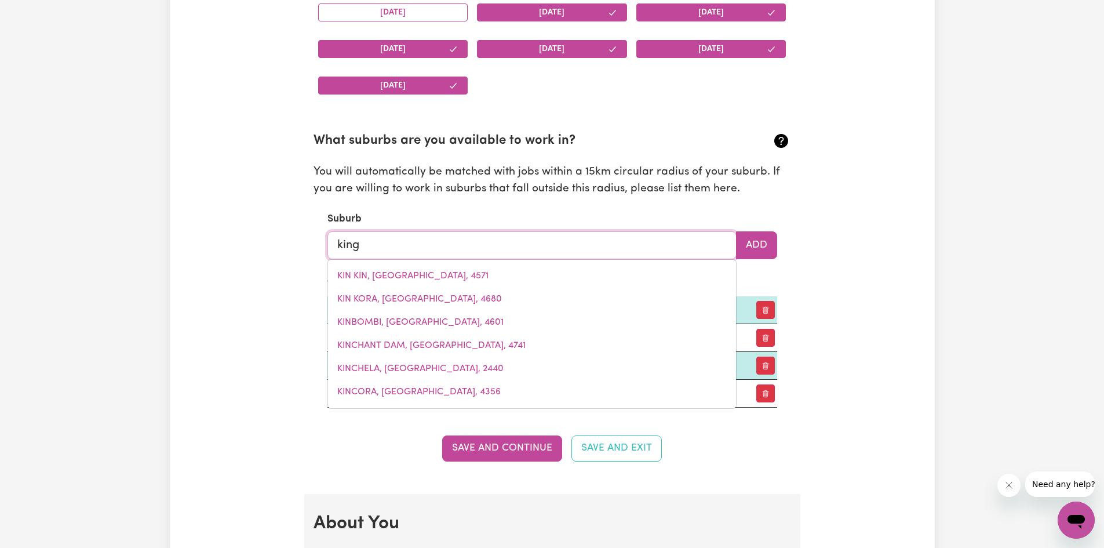
type input "kin"
type input "kin KIN, Queensland, 4571"
type input "ki"
type input "k"
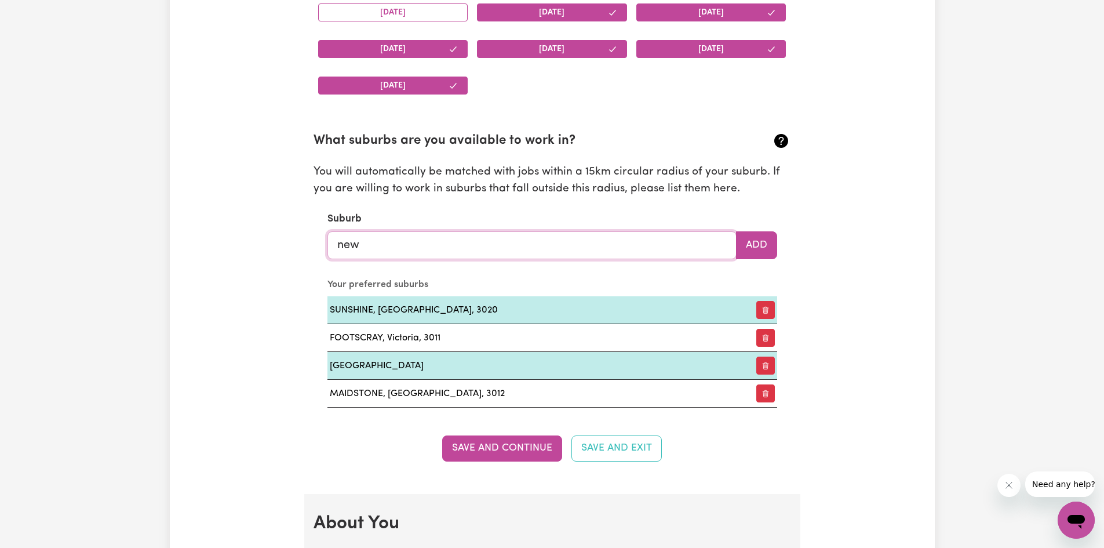
type input "news"
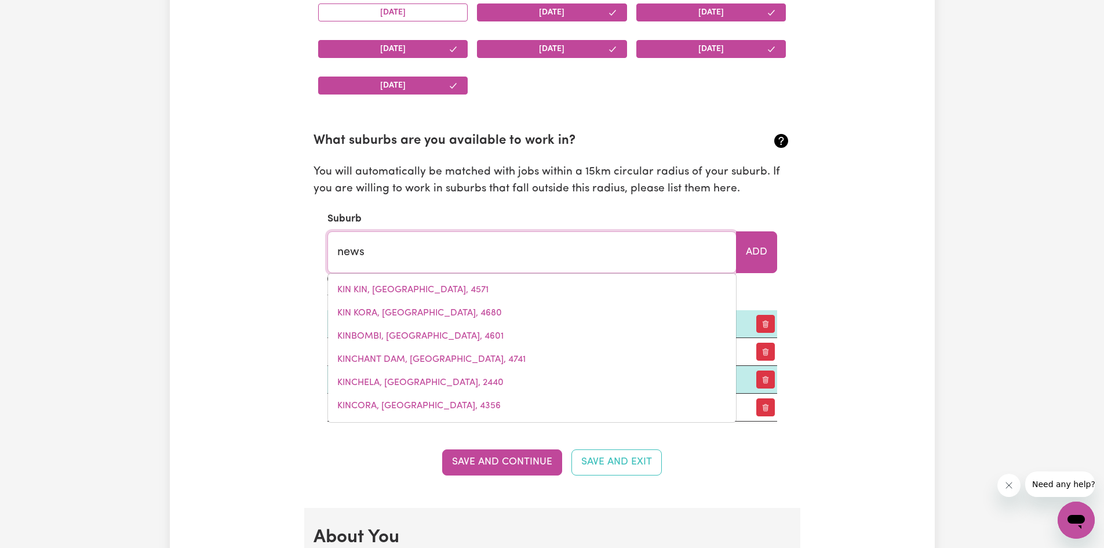
type input "newsTEAD, New South Wales, 2360"
type input "newsp"
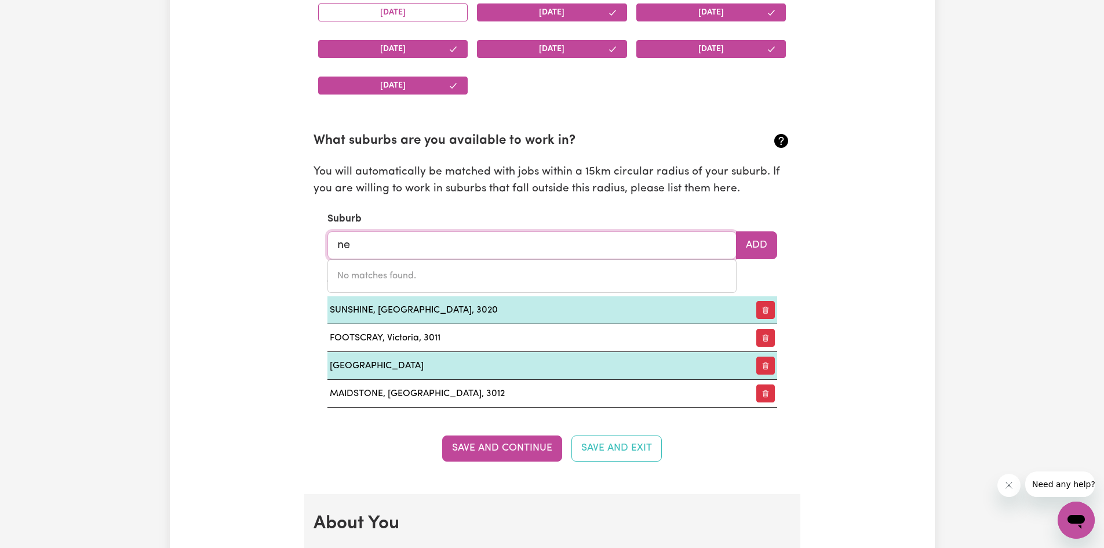
type input "n"
click at [365, 238] on input "text" at bounding box center [531, 245] width 409 height 28
type input "new"
type input "new AUCKLAND, Queensland, 4680"
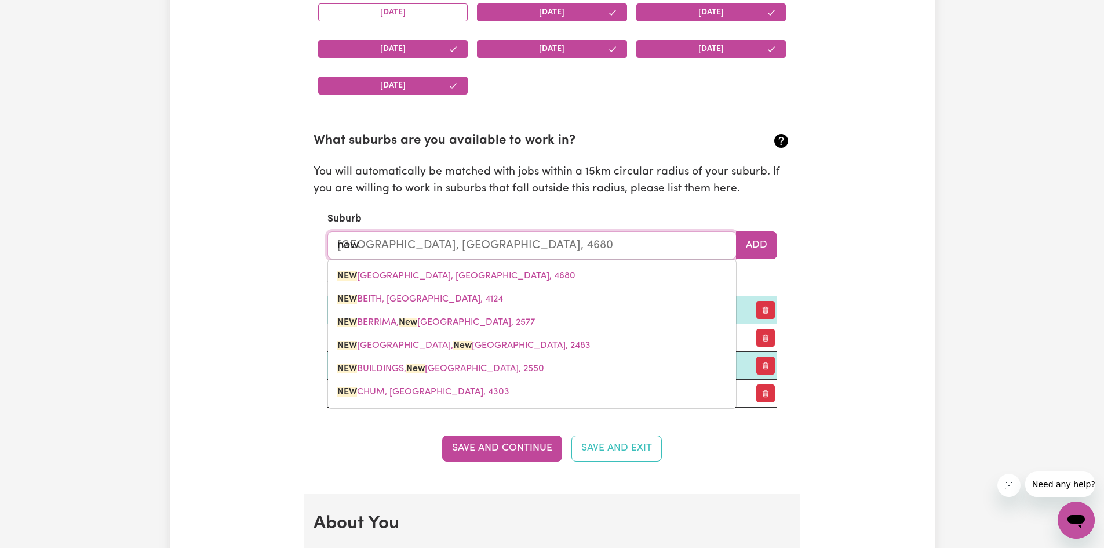
type input "newp"
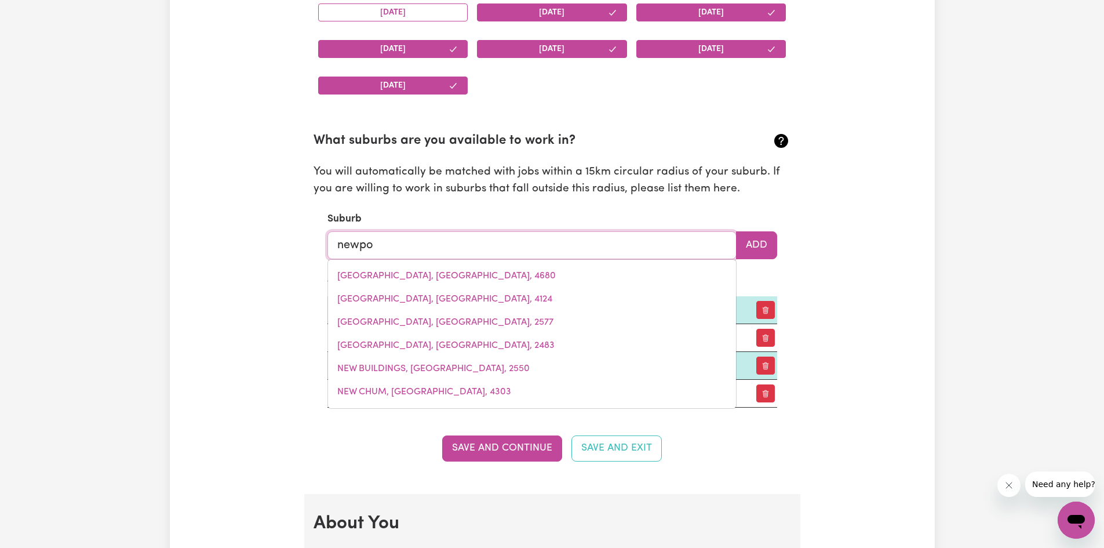
type input "newpor"
type input "newporT, New South Wales, 2106"
type input "newport"
type input "newport, New South Wales, 2106"
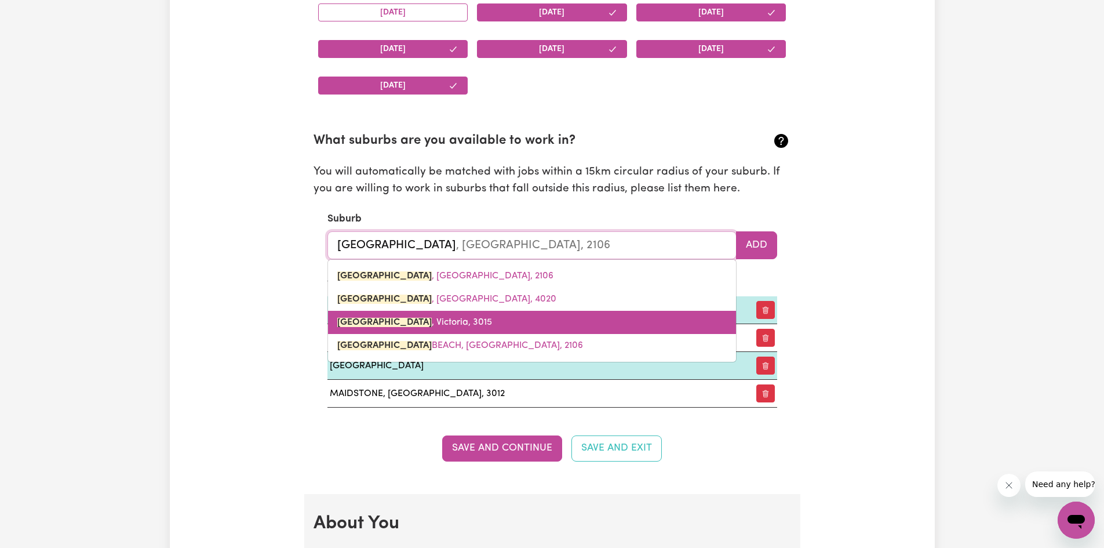
click at [395, 328] on link "NEWPORT , Victoria, 3015" at bounding box center [532, 322] width 408 height 23
type input "NEWPORT, Victoria, 3015"
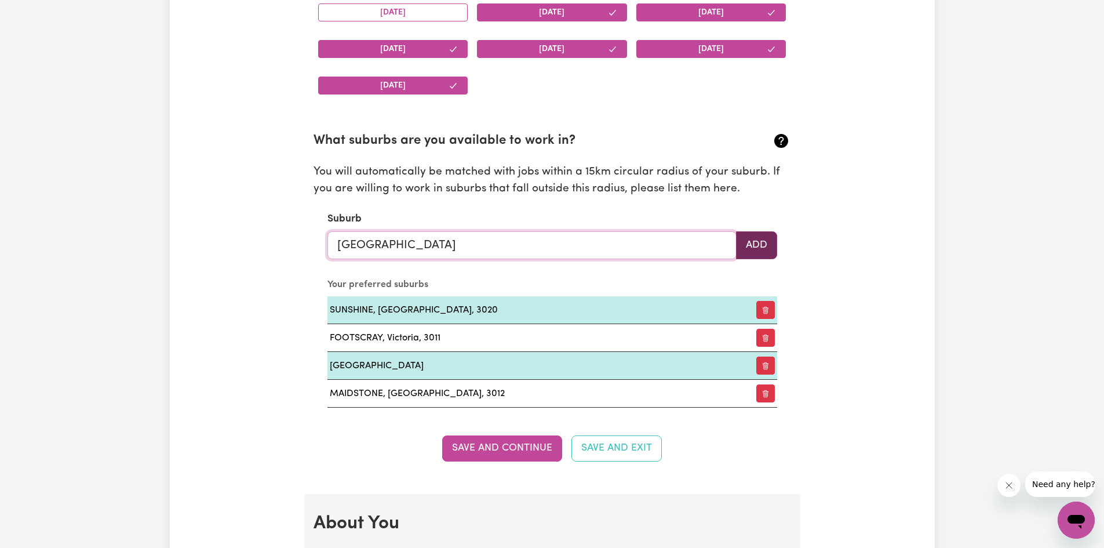
type input "NEWPORT, Victoria, 3015"
click at [746, 241] on button "Add" at bounding box center [756, 245] width 41 height 28
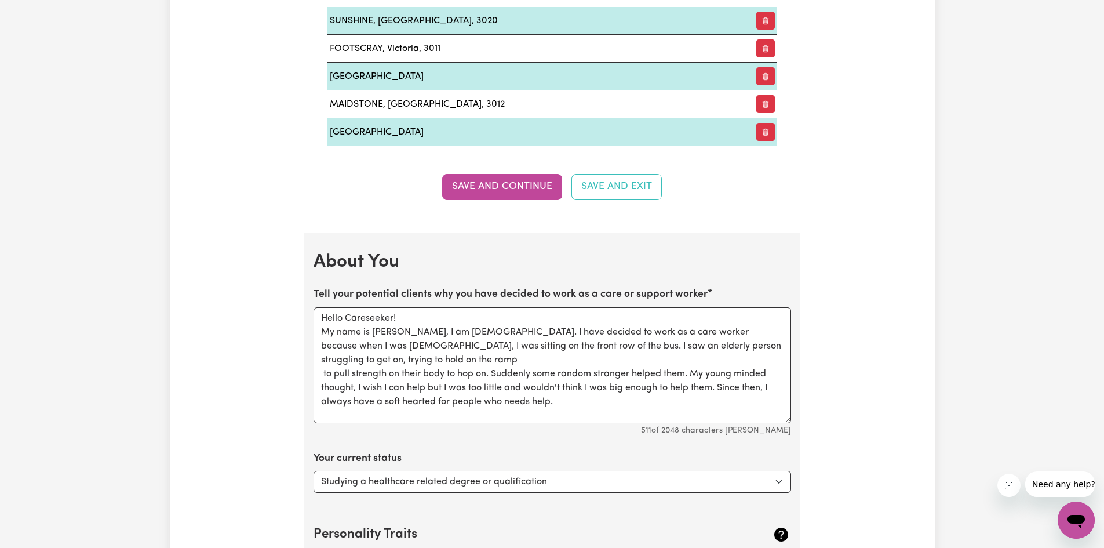
scroll to position [1473, 0]
click at [427, 330] on textarea "Hello Careseeker! My name is Truc, I am 20 years old. I have decided to work as…" at bounding box center [553, 365] width 478 height 116
click at [646, 362] on textarea "Hello Careseeker! My name is Truc, I am 23 years old. I have decided to work as…" at bounding box center [553, 365] width 478 height 116
click at [371, 318] on textarea "Hello Careseeker! My name is Truc, I am 23 years old. I have decided to work as…" at bounding box center [553, 365] width 478 height 116
click at [445, 347] on textarea "Hello Careseeker! My name is Truc, I am 23 years old. I have decided to work as…" at bounding box center [553, 365] width 478 height 116
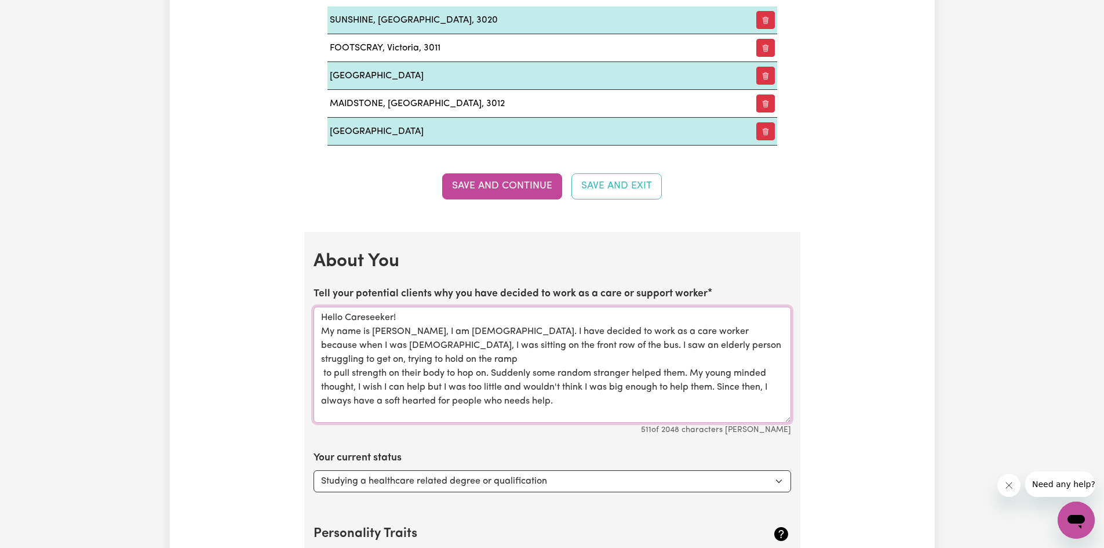
click at [325, 373] on textarea "Hello Careseeker! My name is Truc, I am 23 years old. I have decided to work as…" at bounding box center [553, 365] width 478 height 116
click at [321, 373] on textarea "Hello Careseeker! My name is Truc, I am 23 years old. I have decided to work as…" at bounding box center [553, 365] width 478 height 116
click at [399, 400] on textarea "Hello Careseeker! My name is Truc, I am 23 years old. I have decided to work as…" at bounding box center [553, 365] width 478 height 116
drag, startPoint x: 614, startPoint y: 399, endPoint x: 508, endPoint y: 408, distance: 106.5
click at [508, 408] on textarea "Hello Careseeker! My name is Truc, I am 23 years old. I have decided to work as…" at bounding box center [553, 365] width 478 height 116
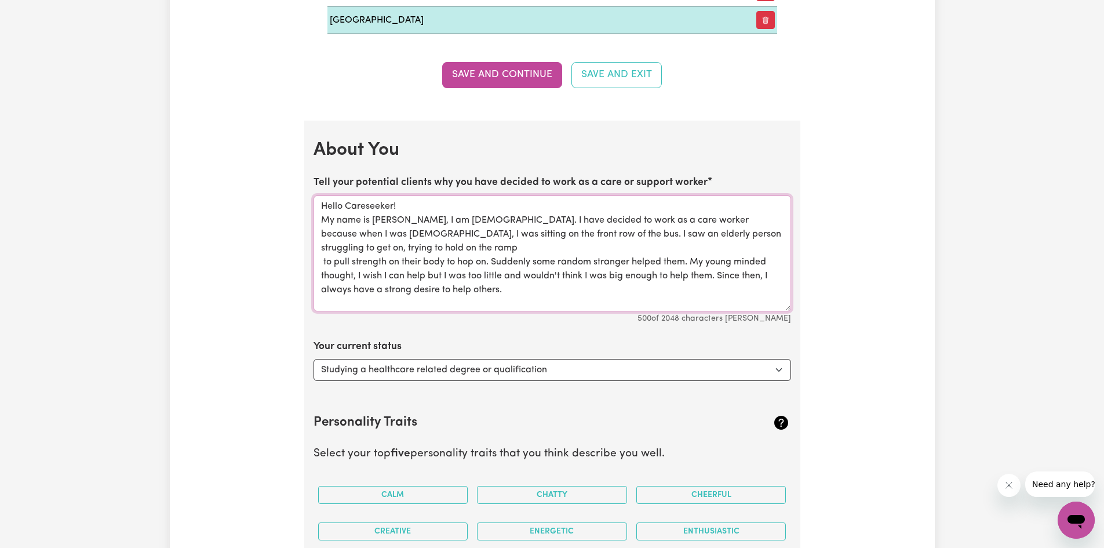
scroll to position [1589, 0]
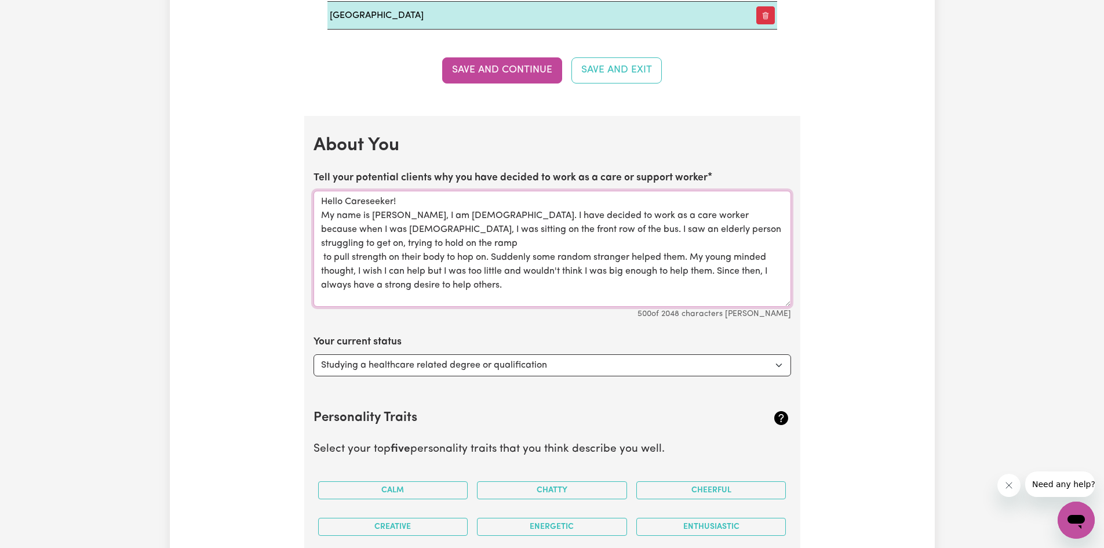
type textarea "Hello Careseeker! My name is Truc, I am 23 years old. I have decided to work as…"
click at [555, 369] on select "Select... Studying a healthcare related degree or qualification Studying a non-…" at bounding box center [553, 365] width 478 height 22
click at [246, 359] on div "Update Profile 1 2 3 4 5 Step 1 : Personal Details Let potential clients know w…" at bounding box center [552, 57] width 765 height 3146
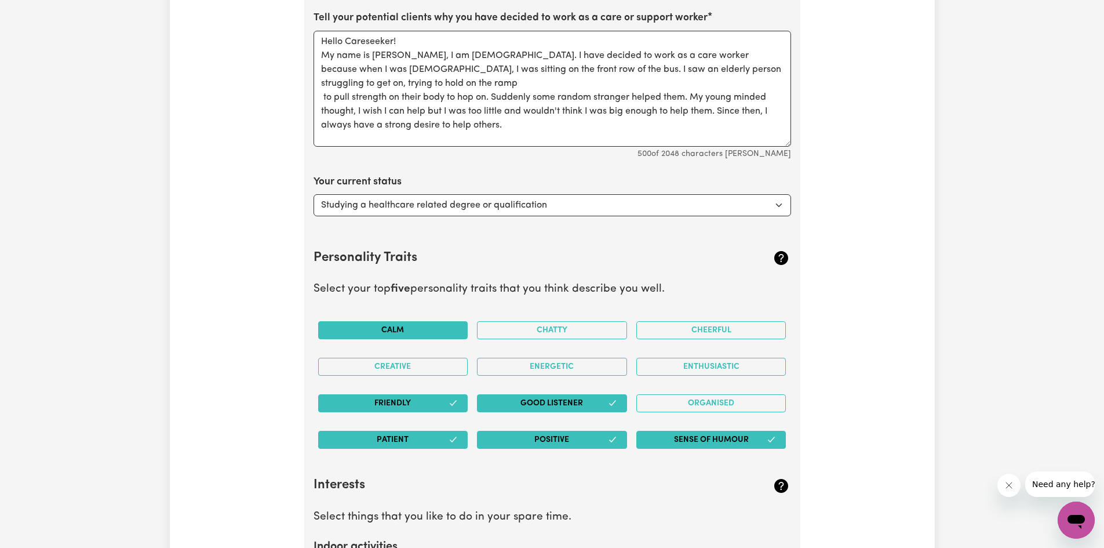
scroll to position [1763, 0]
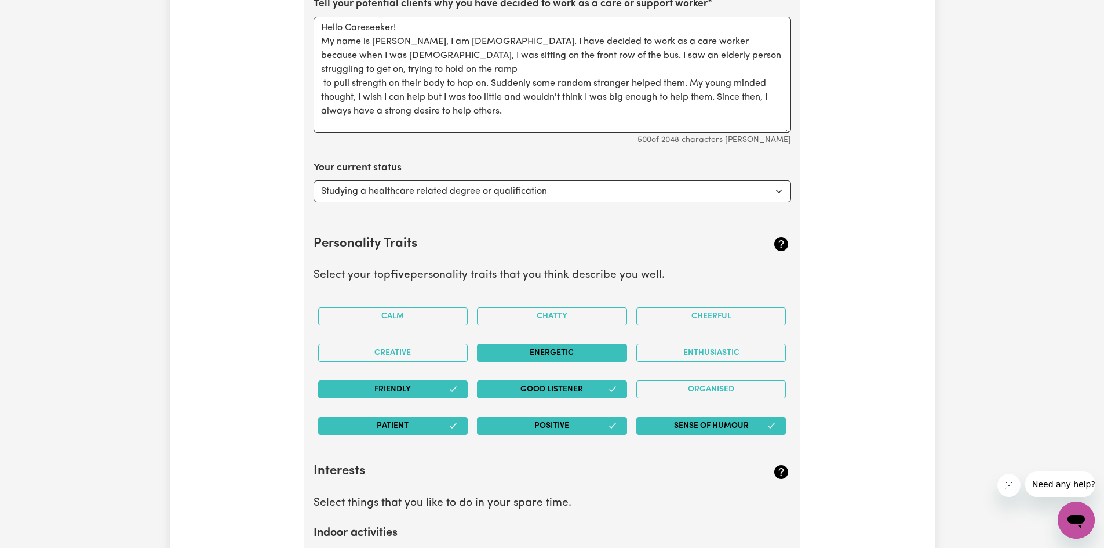
click at [588, 347] on button "Energetic" at bounding box center [552, 353] width 150 height 18
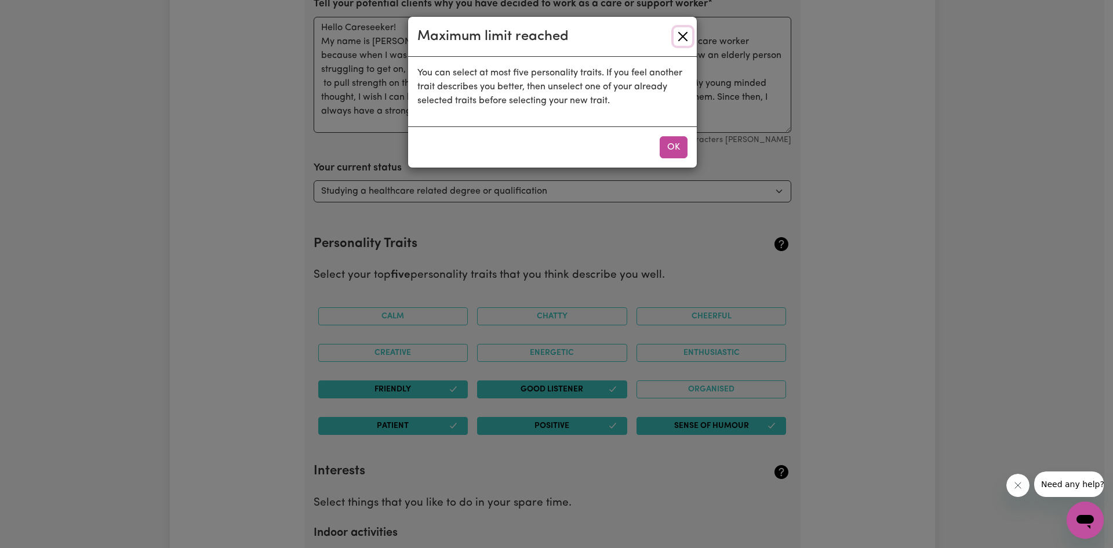
click at [685, 37] on button "Close" at bounding box center [682, 36] width 19 height 19
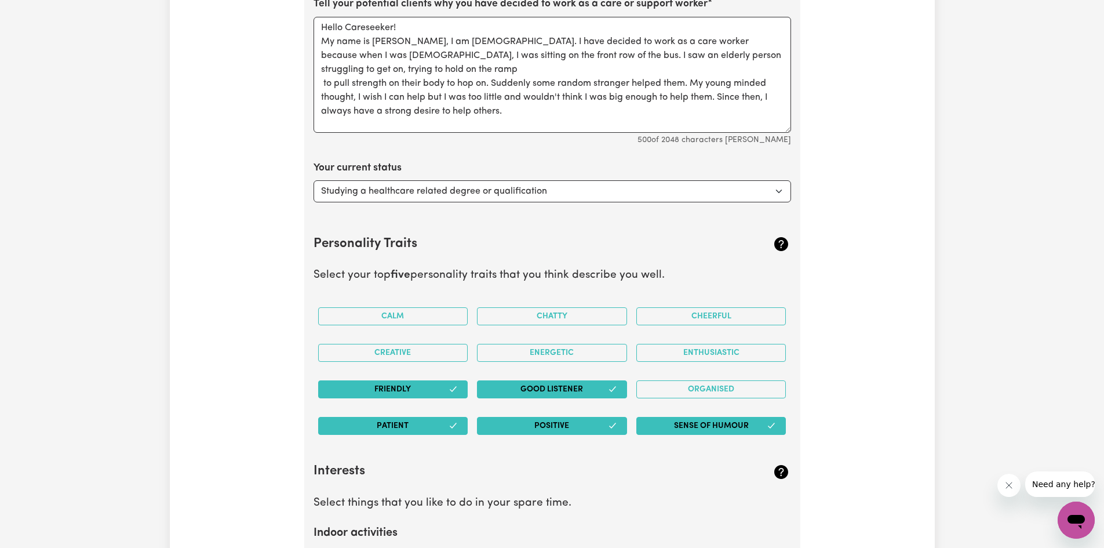
click at [457, 428] on icon "button" at bounding box center [453, 425] width 9 height 9
click at [734, 319] on button "Cheerful" at bounding box center [711, 316] width 150 height 18
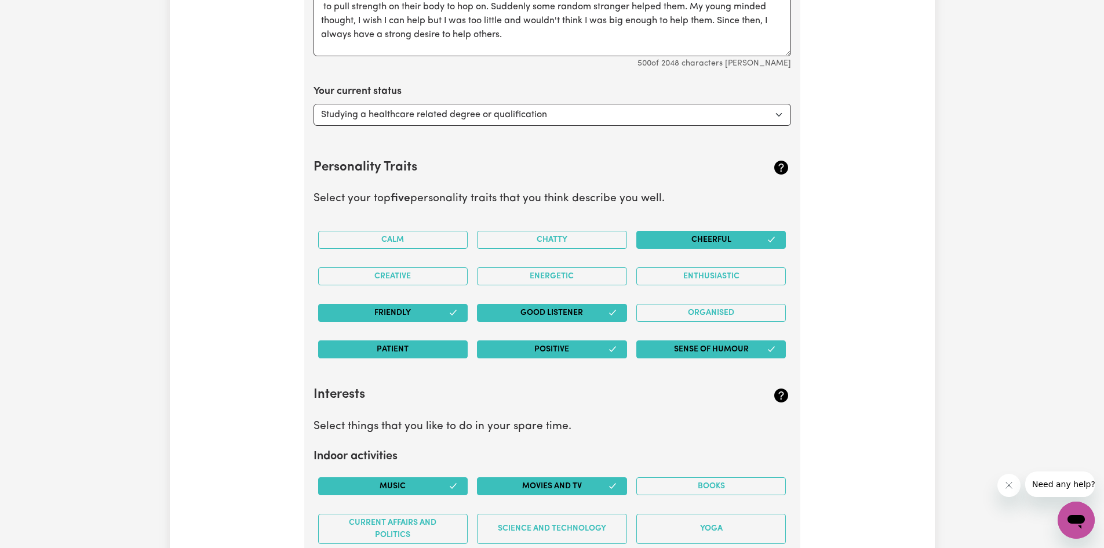
scroll to position [1995, 0]
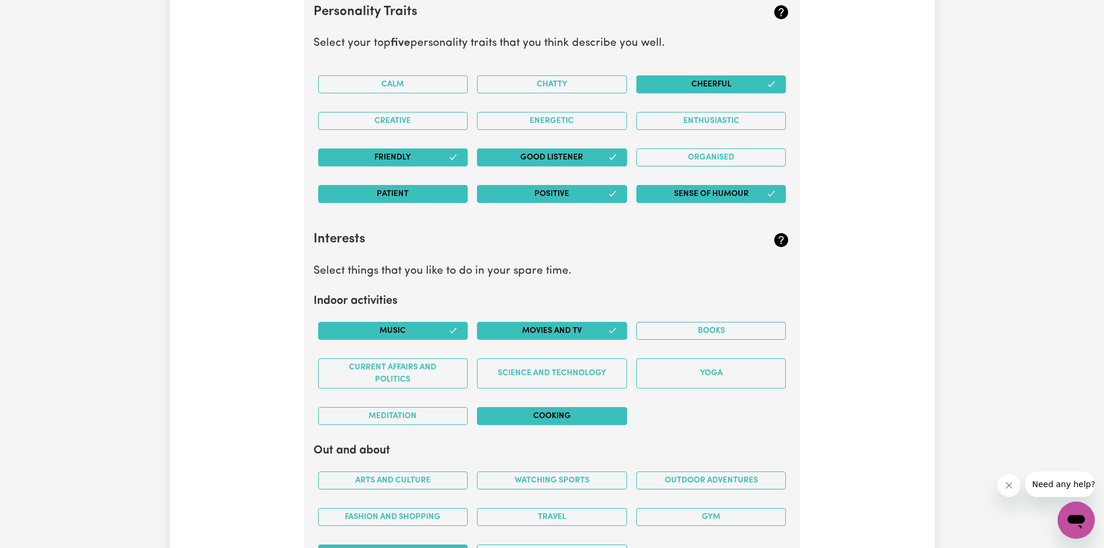
click at [599, 417] on button "Cooking" at bounding box center [552, 416] width 150 height 18
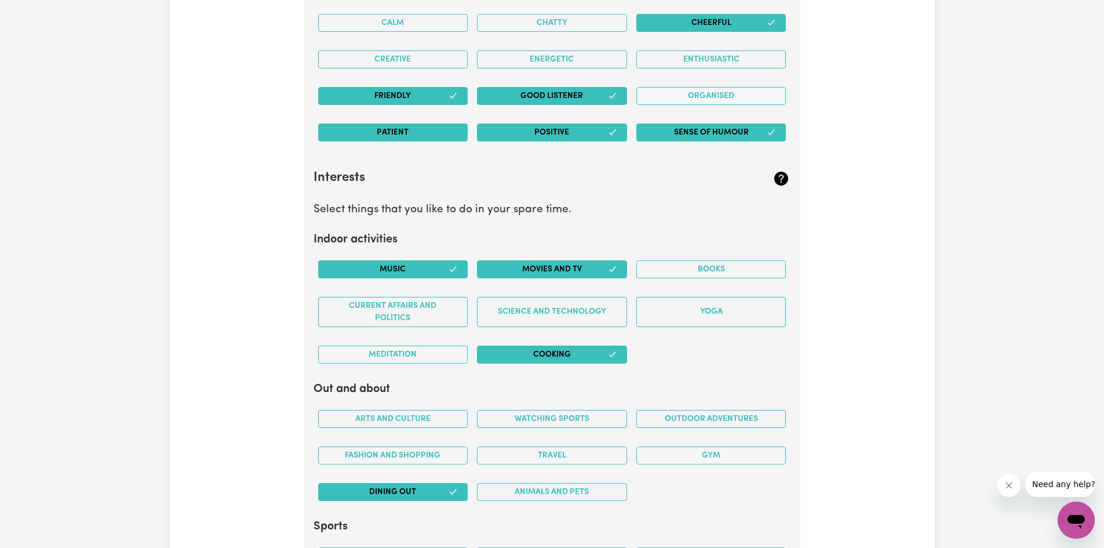
scroll to position [2169, 0]
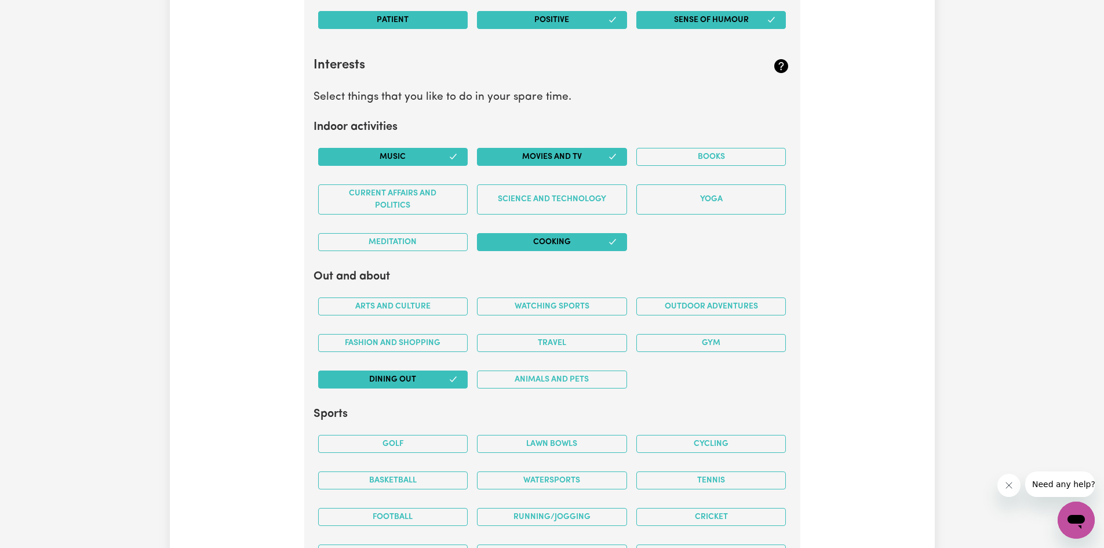
click at [753, 372] on div "Arts and Culture Watching sports Outdoor adventures Fashion and shopping Travel…" at bounding box center [553, 343] width 478 height 110
click at [747, 345] on button "Gym" at bounding box center [711, 343] width 150 height 18
drag, startPoint x: 456, startPoint y: 347, endPoint x: 475, endPoint y: 346, distance: 18.6
click at [456, 346] on button "Fashion and shopping" at bounding box center [393, 343] width 150 height 18
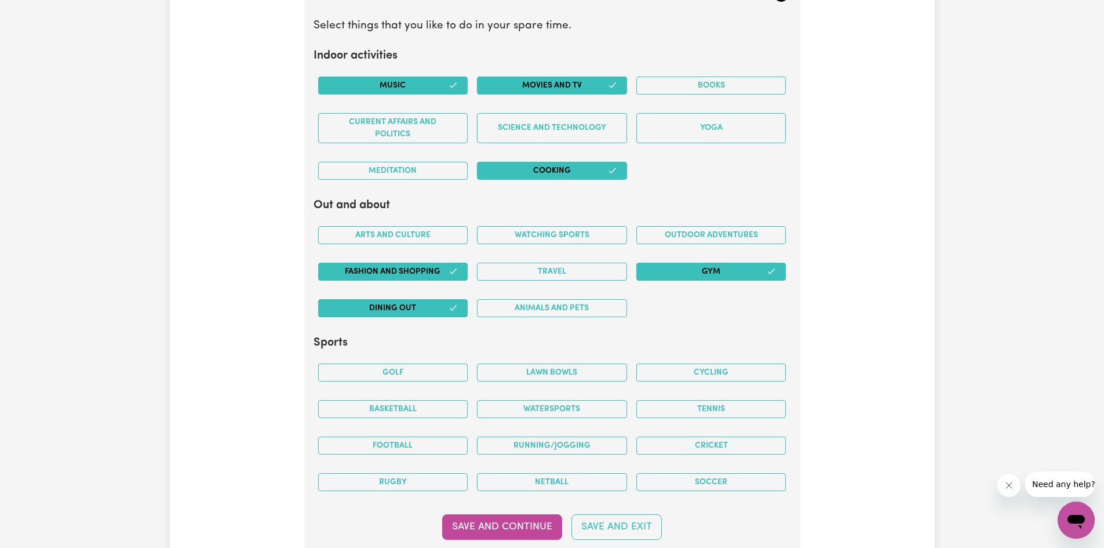
scroll to position [2343, 0]
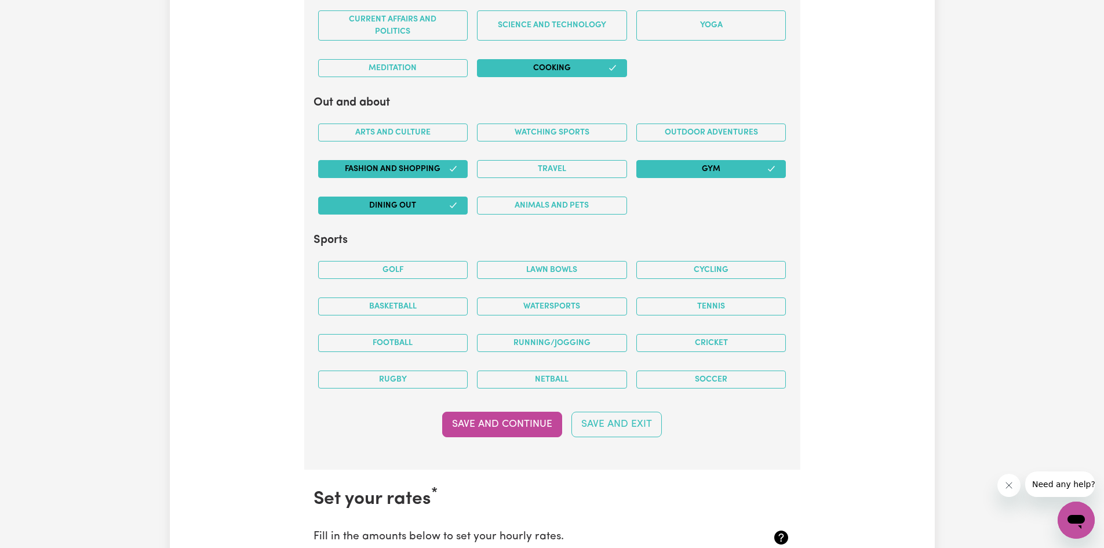
click at [759, 430] on div "Save and Continue Save and Exit" at bounding box center [553, 423] width 478 height 25
click at [558, 377] on button "Netball" at bounding box center [552, 379] width 150 height 18
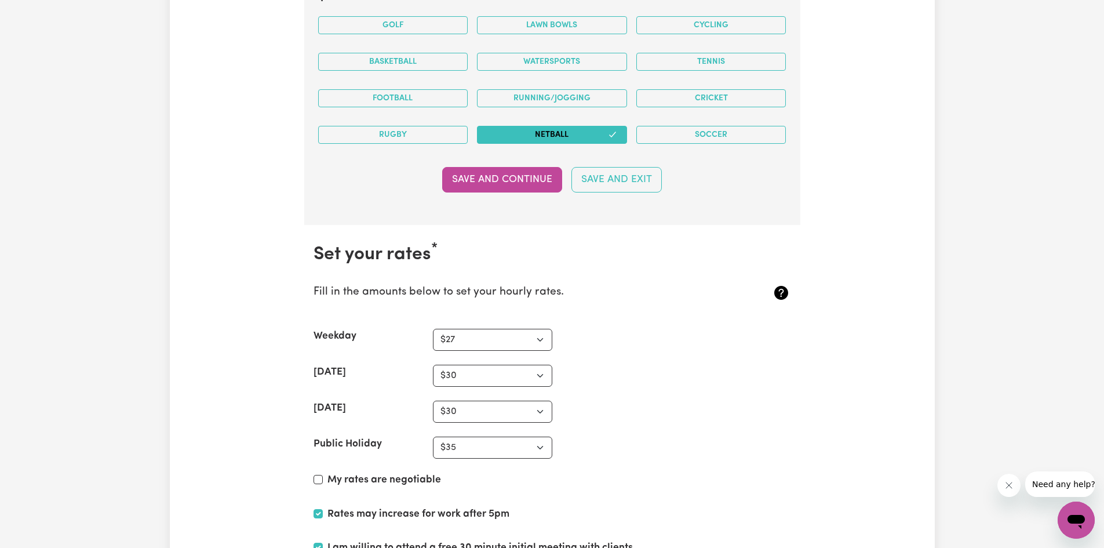
scroll to position [2690, 0]
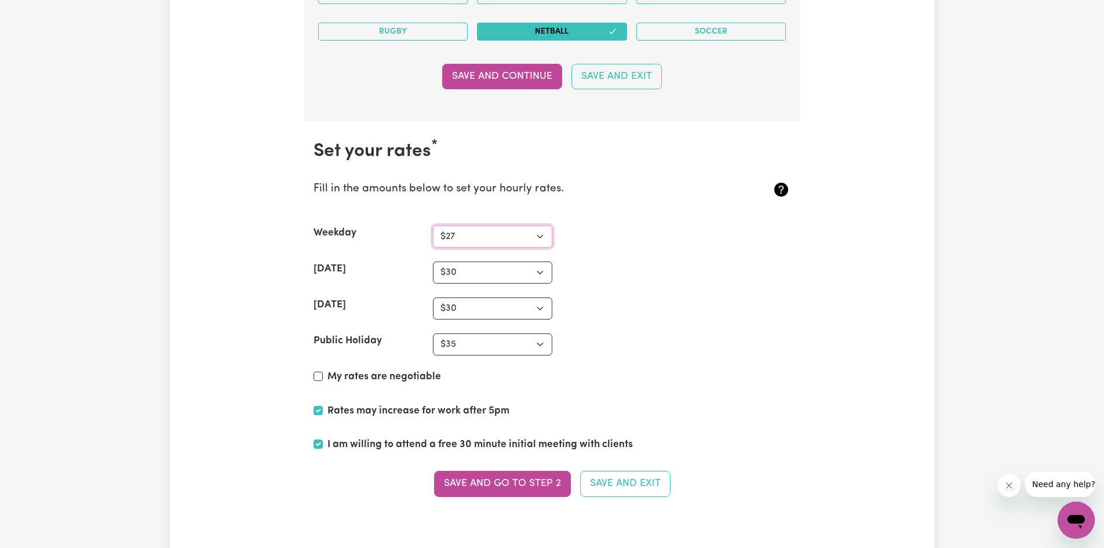
click at [504, 238] on select "N/A $27 $37 $38 $39 $40 $41 $42 $43 $44 $45 $46 $47 $48 $49 $50 $51 $52 $53 $54…" at bounding box center [492, 236] width 119 height 22
select select "37"
click at [433, 225] on select "N/A $27 $37 $38 $39 $40 $41 $42 $43 $44 $45 $46 $47 $48 $49 $50 $51 $52 $53 $54…" at bounding box center [492, 236] width 119 height 22
click at [617, 256] on section "Set your rates * Fill in the amounts below to set your hourly rates. Weekday N/…" at bounding box center [552, 325] width 496 height 407
click at [499, 268] on select "N/A $30 $37 $38 $39 $40 $41 $42 $43 $44 $45 $46 $47 $48 $49 $50 $51 $52 $53 $54…" at bounding box center [492, 272] width 119 height 22
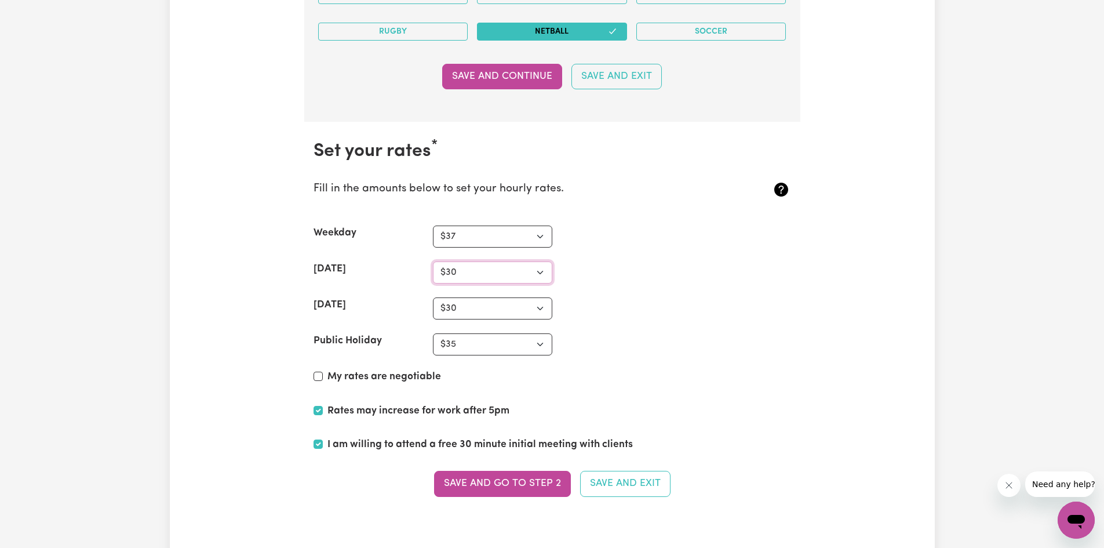
select select "38"
click at [433, 261] on select "N/A $30 $37 $38 $39 $40 $41 $42 $43 $44 $45 $46 $47 $48 $49 $50 $51 $52 $53 $54…" at bounding box center [492, 272] width 119 height 22
click at [501, 305] on select "N/A $30 $37 $38 $39 $40 $41 $42 $43 $44 $45 $46 $47 $48 $49 $50 $51 $52 $53 $54…" at bounding box center [492, 308] width 119 height 22
select select "37"
click at [433, 297] on select "N/A $30 $37 $38 $39 $40 $41 $42 $43 $44 $45 $46 $47 $48 $49 $50 $51 $52 $53 $54…" at bounding box center [492, 308] width 119 height 22
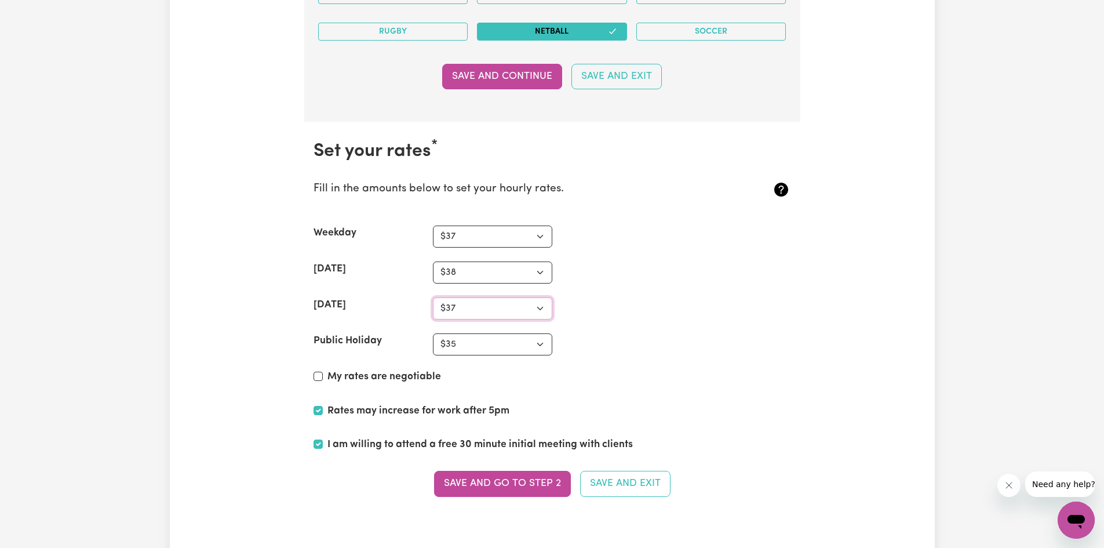
click at [507, 313] on select "N/A $37 $38 $39 $40 $41 $42 $43 $44 $45 $46 $47 $48 $49 $50 $51 $52 $53 $54 $55…" at bounding box center [492, 308] width 119 height 22
click at [662, 296] on section "Set your rates * Fill in the amounts below to set your hourly rates. Weekday N/…" at bounding box center [552, 325] width 496 height 407
click at [493, 347] on select "N/A $35 $37 $38 $39 $40 $41 $42 $43 $44 $45 $46 $47 $48 $49 $50 $51 $52 $53 $54…" at bounding box center [492, 344] width 119 height 22
select select "45"
click at [433, 333] on select "N/A $35 $37 $38 $39 $40 $41 $42 $43 $44 $45 $46 $47 $48 $49 $50 $51 $52 $53 $54…" at bounding box center [492, 344] width 119 height 22
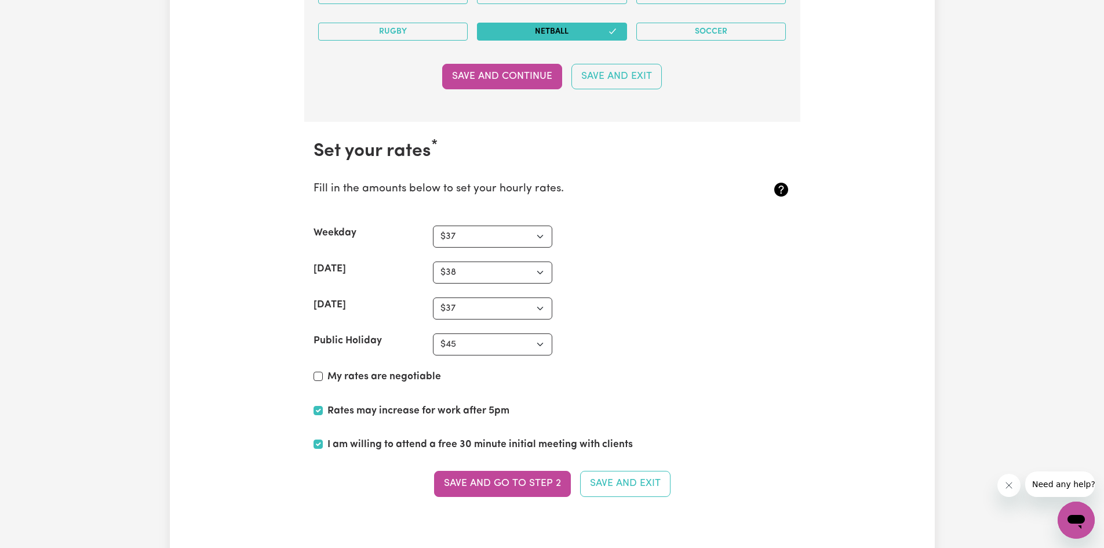
click at [701, 341] on div "Public Holiday N/A $37 $38 $39 $40 $41 $42 $43 $44 $45 $46 $47 $48 $49 $50 $51 …" at bounding box center [553, 344] width 478 height 22
click at [465, 227] on select "N/A $37 $38 $39 $40 $41 $42 $43 $44 $45 $46 $47 $48 $49 $50 $51 $52 $53 $54 $55…" at bounding box center [492, 236] width 119 height 22
click at [433, 225] on select "N/A $37 $38 $39 $40 $41 $42 $43 $44 $45 $46 $47 $48 $49 $50 $51 $52 $53 $54 $55…" at bounding box center [492, 236] width 119 height 22
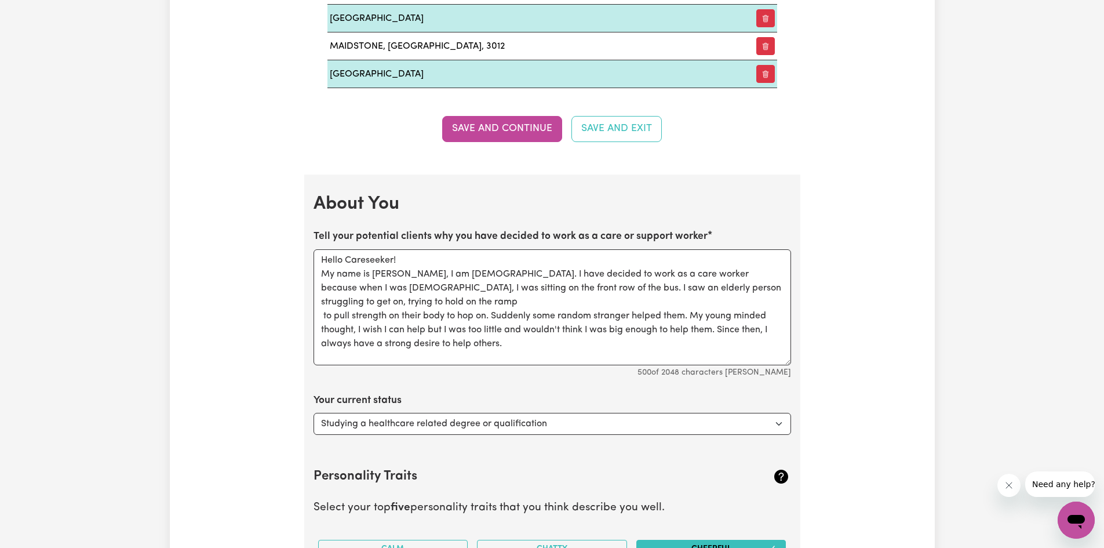
scroll to position [1531, 0]
click at [597, 326] on textarea "Hello Careseeker! My name is Truc, I am 23 years old. I have decided to work as…" at bounding box center [553, 307] width 478 height 116
click at [395, 296] on textarea "Hello Careseeker! My name is Truc, I am 23 years old. I have decided to work as…" at bounding box center [553, 307] width 478 height 116
click at [852, 267] on div "Update Profile 1 2 3 4 5 Step 1 : Personal Details Let potential clients know w…" at bounding box center [552, 115] width 765 height 3146
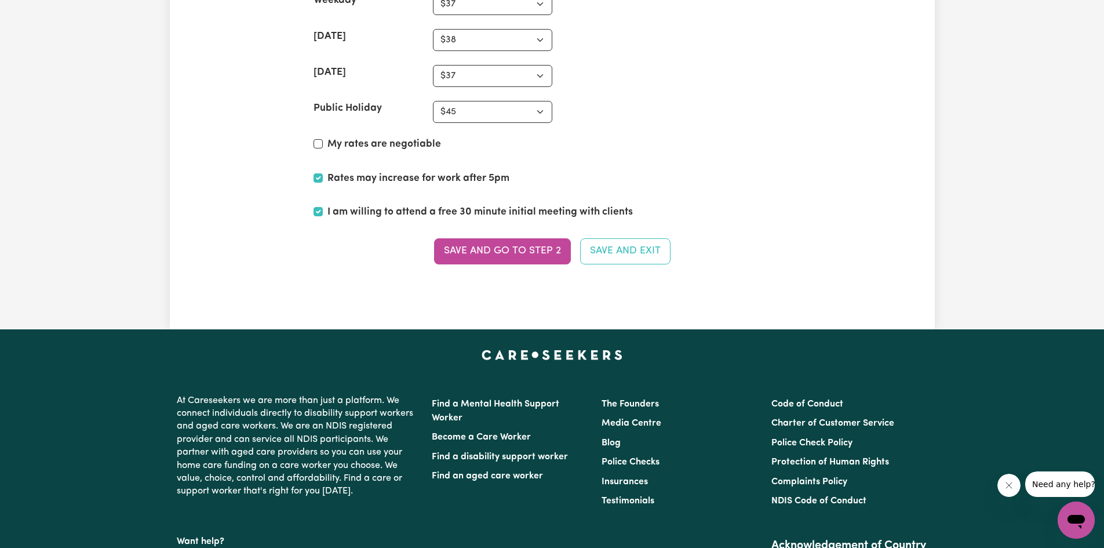
scroll to position [3038, 0]
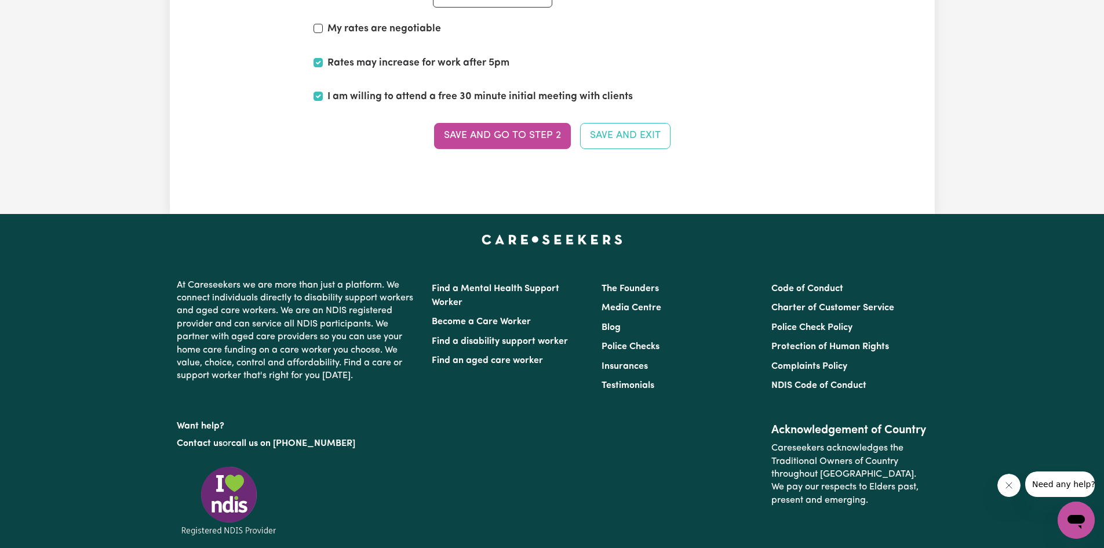
click at [621, 137] on button "Save and Exit" at bounding box center [625, 135] width 90 height 25
type textarea "Hello Careseeker! My name is Truc, I am 20 years old. I have decided to work as…"
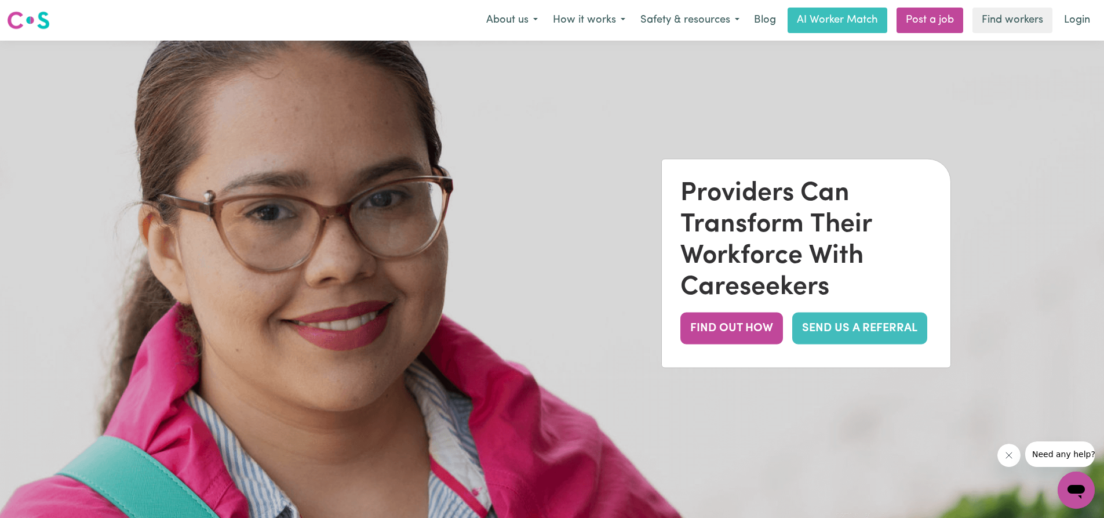
drag, startPoint x: 740, startPoint y: 328, endPoint x: 716, endPoint y: 198, distance: 132.6
click at [716, 198] on div "Providers Can Transform Their Workforce With Careseekers" at bounding box center [806, 239] width 252 height 125
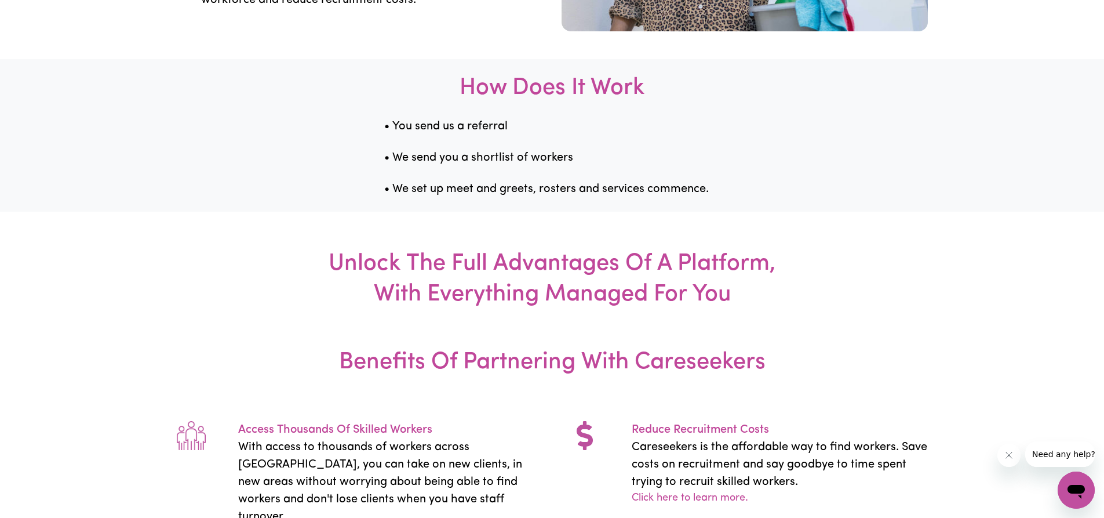
scroll to position [1391, 0]
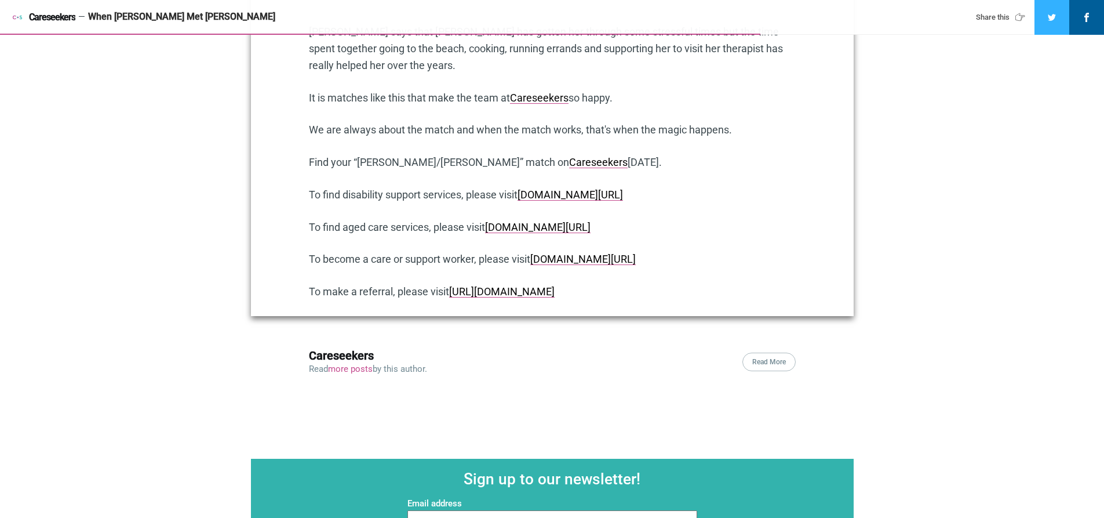
scroll to position [1101, 0]
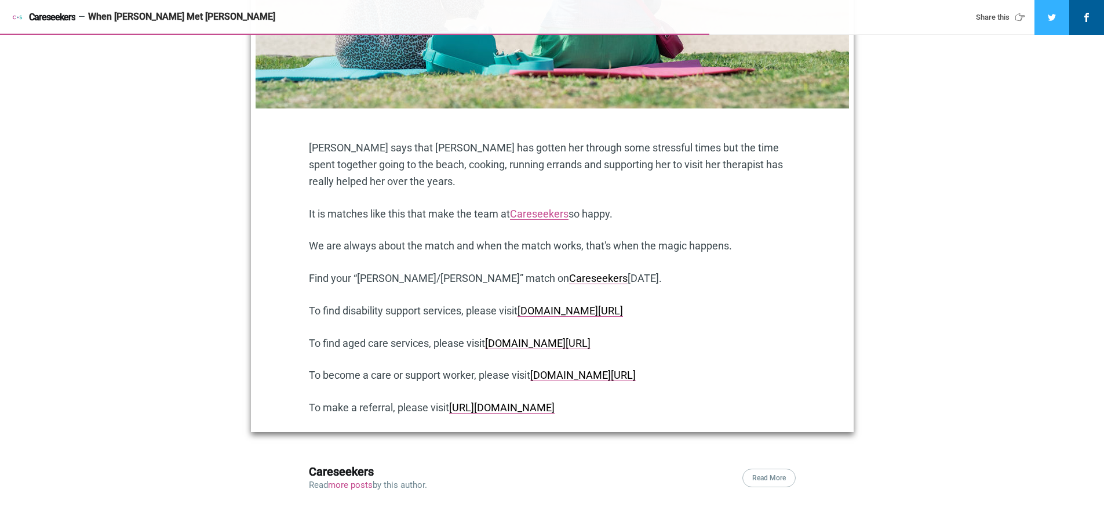
click at [533, 207] on link "Careseekers" at bounding box center [539, 213] width 59 height 12
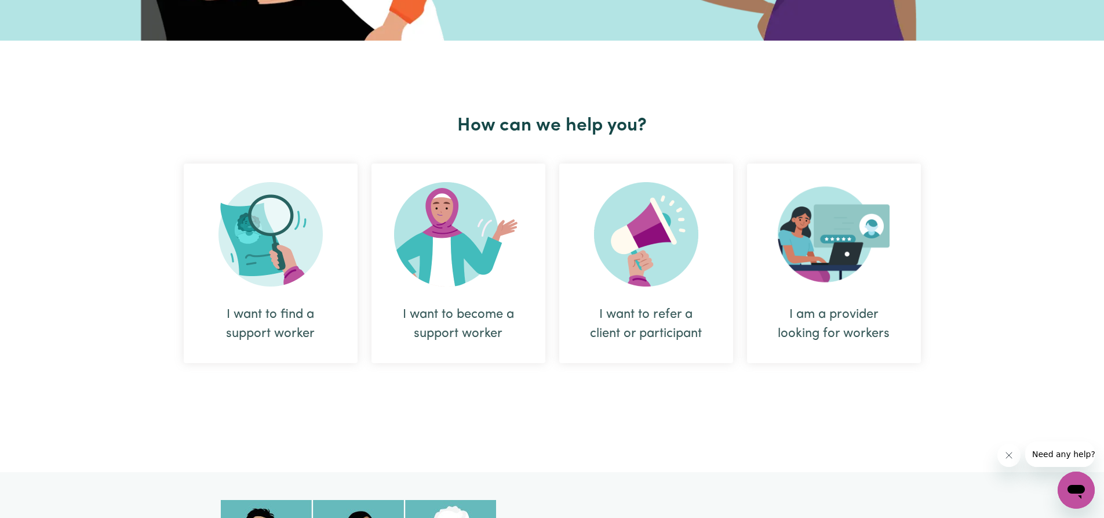
drag, startPoint x: 617, startPoint y: 337, endPoint x: 578, endPoint y: 82, distance: 257.9
click at [578, 82] on div "How can we help you? I want to find a support worker I want to become a support…" at bounding box center [552, 256] width 751 height 431
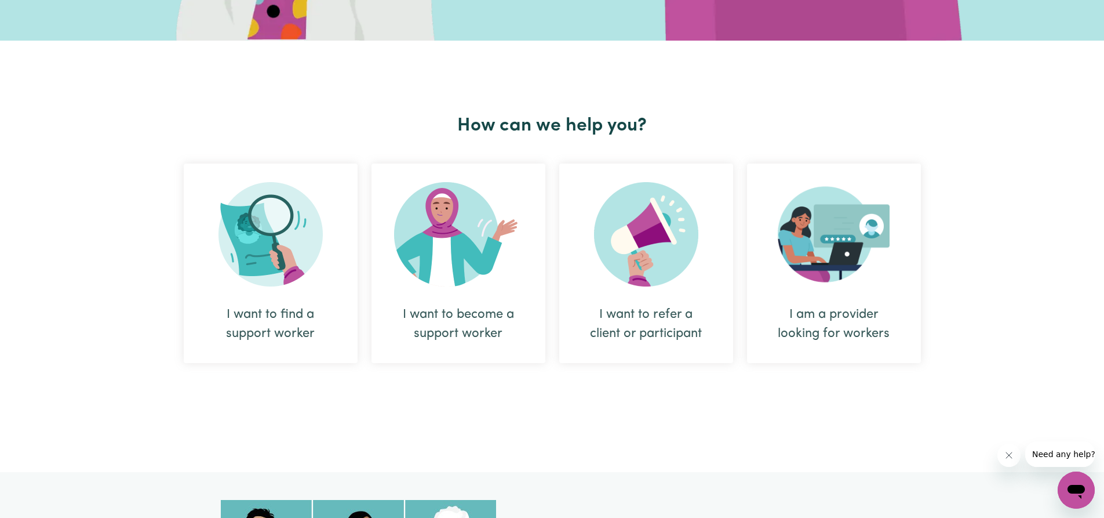
click at [666, 314] on div "I want to refer a client or participant" at bounding box center [646, 324] width 118 height 38
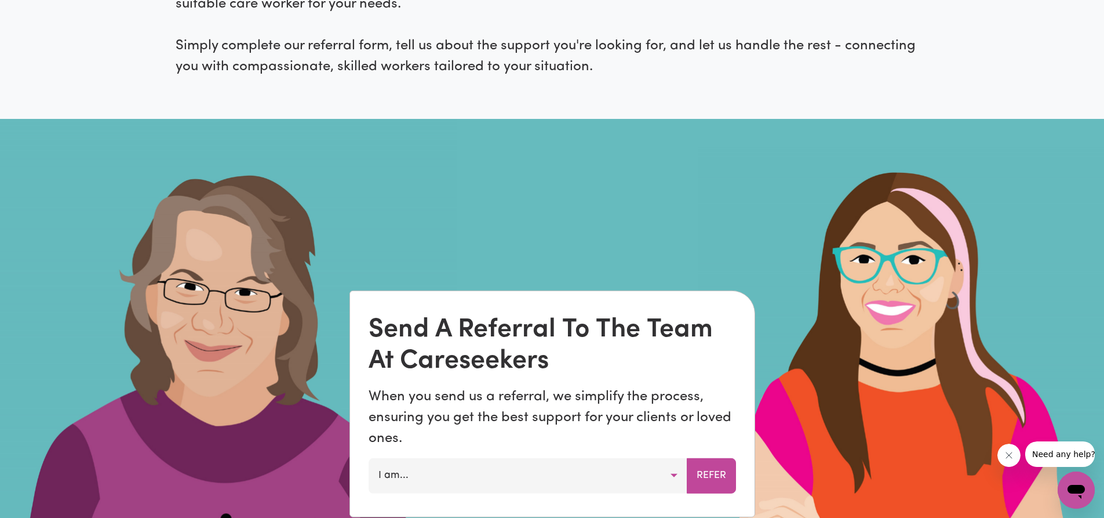
scroll to position [811, 0]
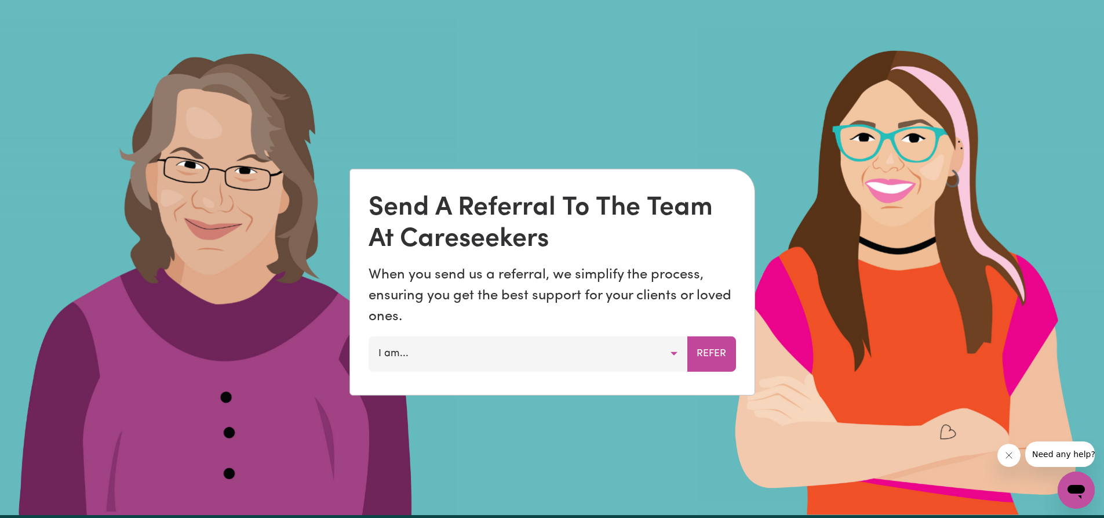
click at [618, 356] on button "I am..." at bounding box center [528, 353] width 319 height 35
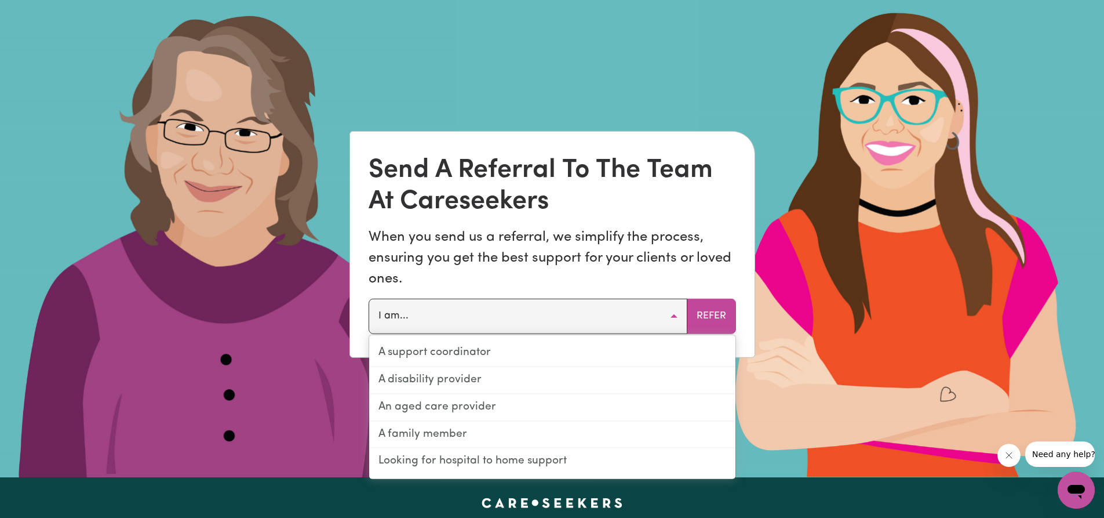
scroll to position [869, 0]
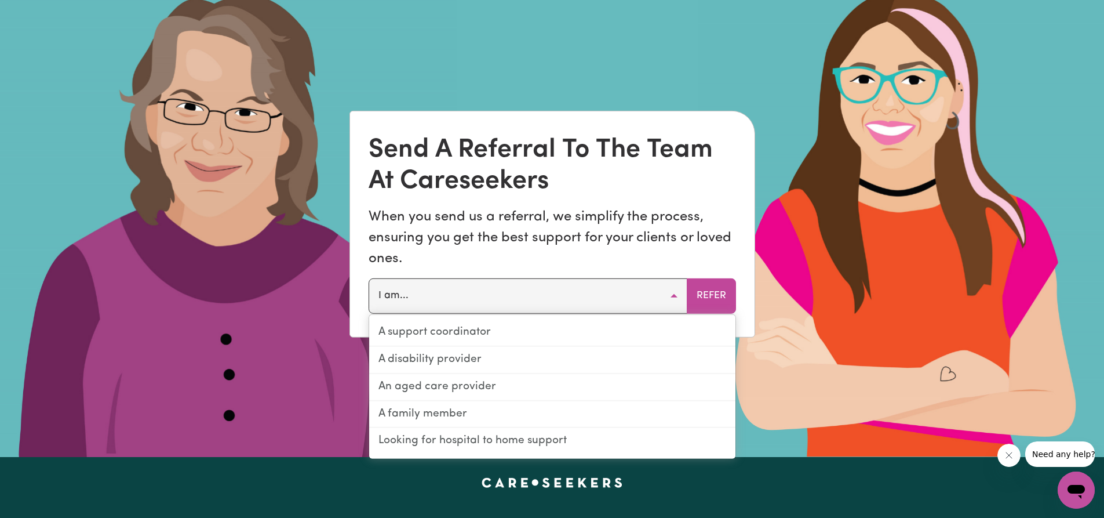
click at [582, 196] on div "Send A Referral To The Team At Careseekers" at bounding box center [552, 165] width 367 height 63
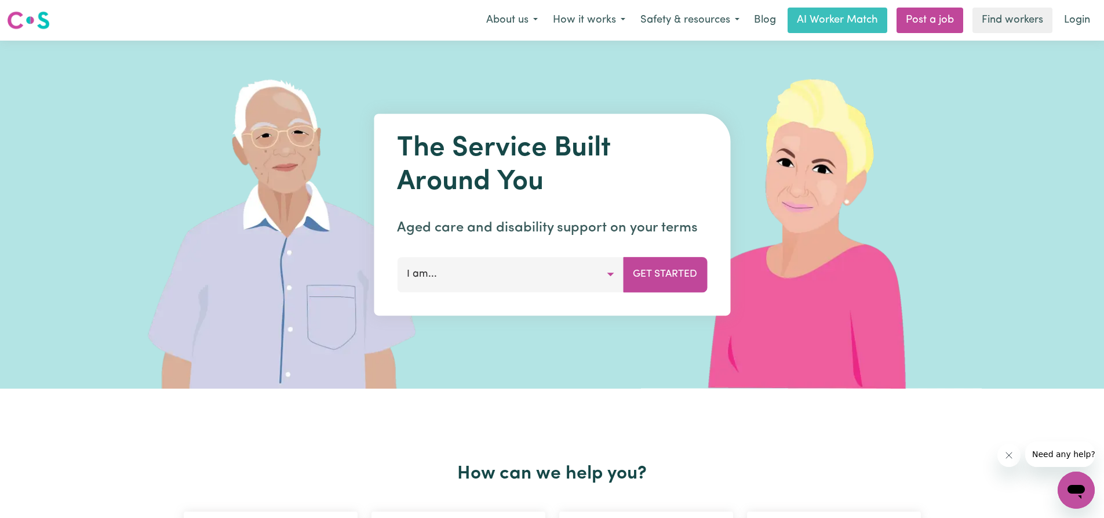
scroll to position [290, 0]
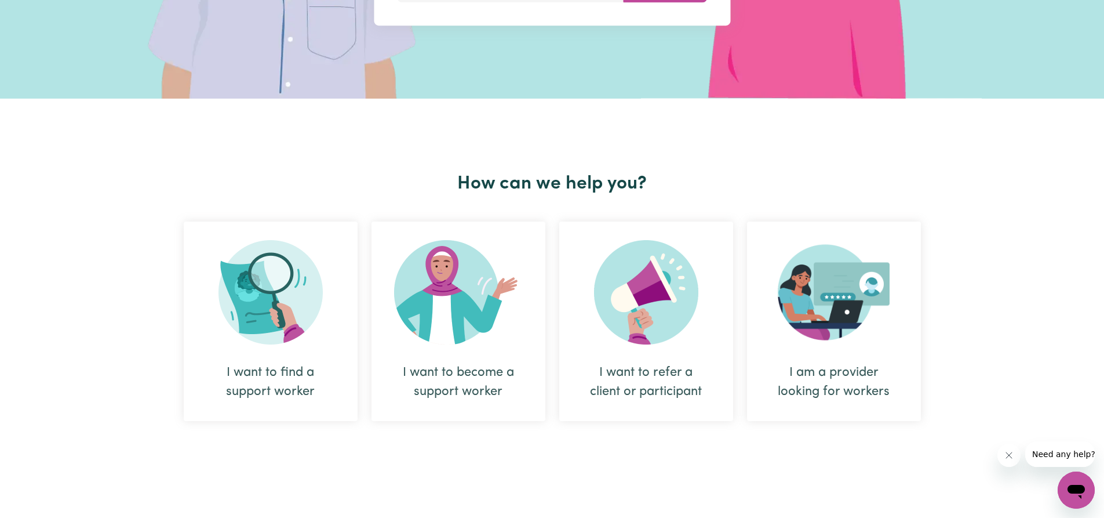
click at [852, 345] on div "I am a provider looking for workers" at bounding box center [834, 320] width 174 height 199
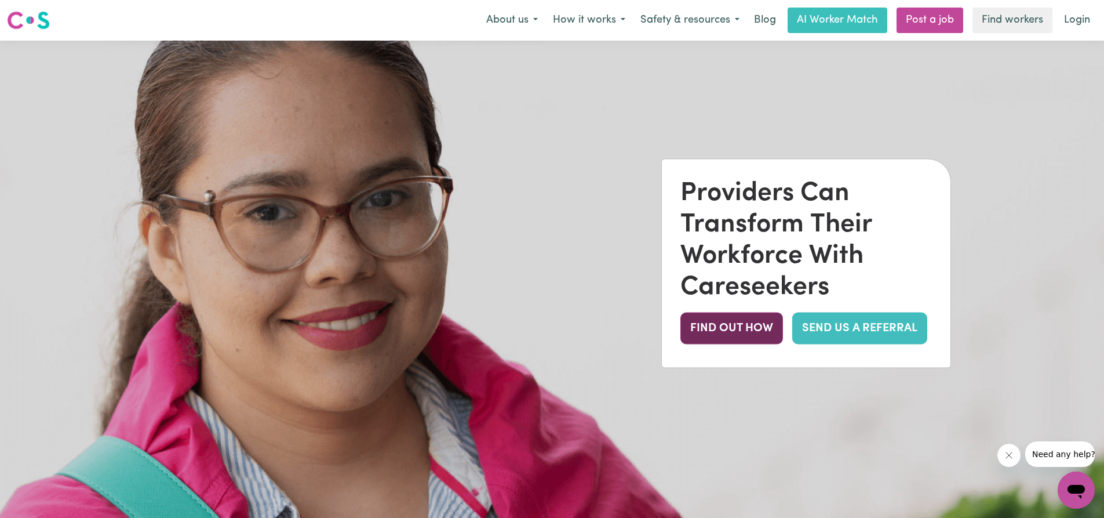
click at [747, 335] on button "FIND OUT HOW" at bounding box center [731, 328] width 103 height 32
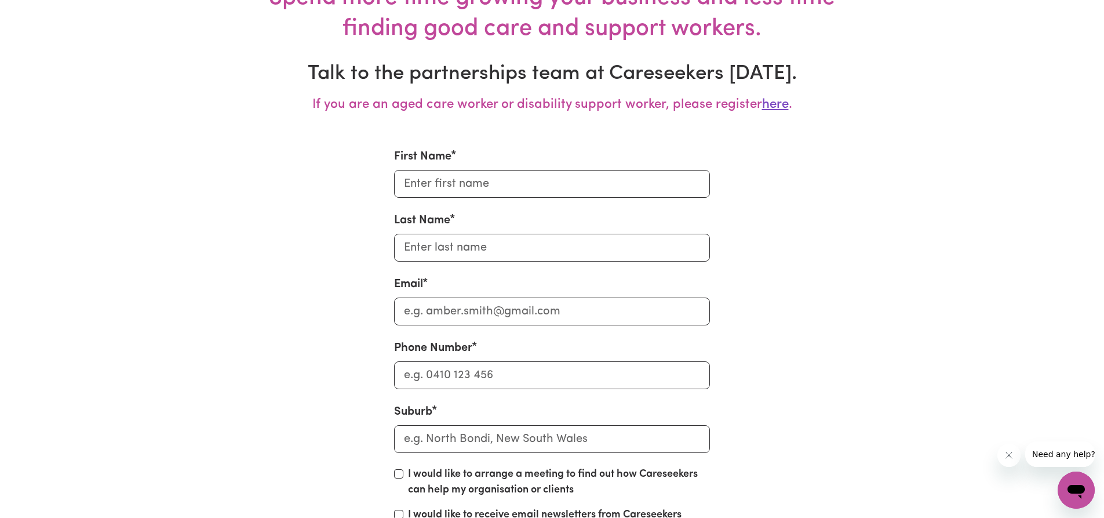
scroll to position [3748, 0]
